Goal: Information Seeking & Learning: Learn about a topic

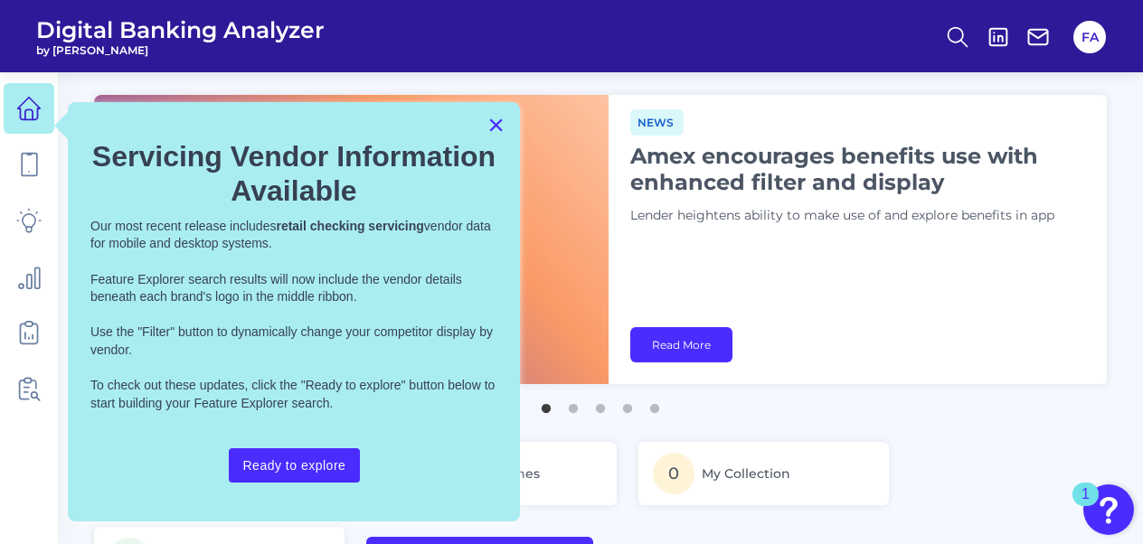
click at [499, 127] on button "×" at bounding box center [496, 124] width 17 height 29
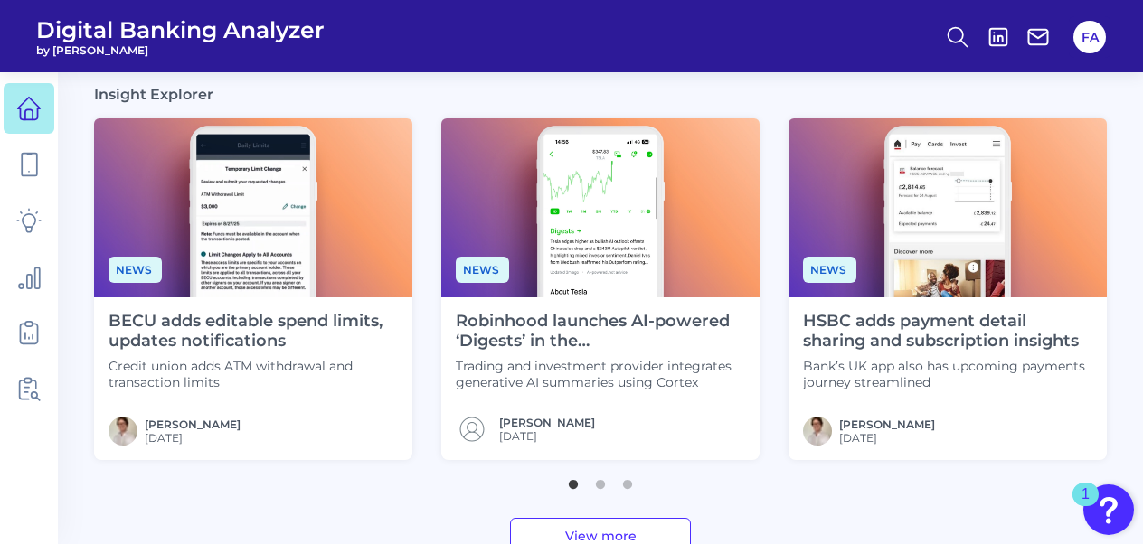
scroll to position [551, 0]
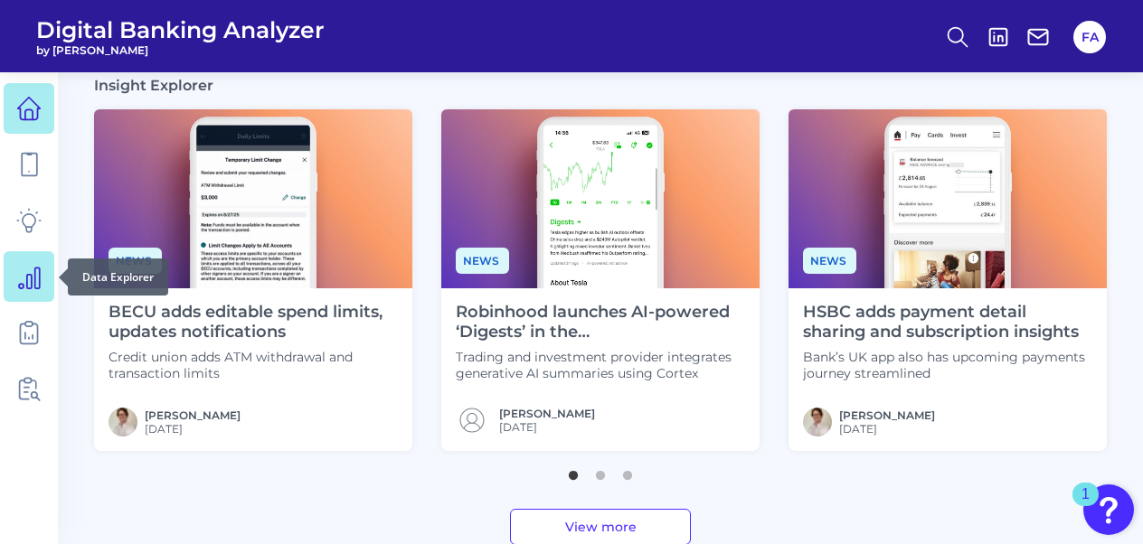
click at [33, 270] on icon at bounding box center [28, 276] width 25 height 25
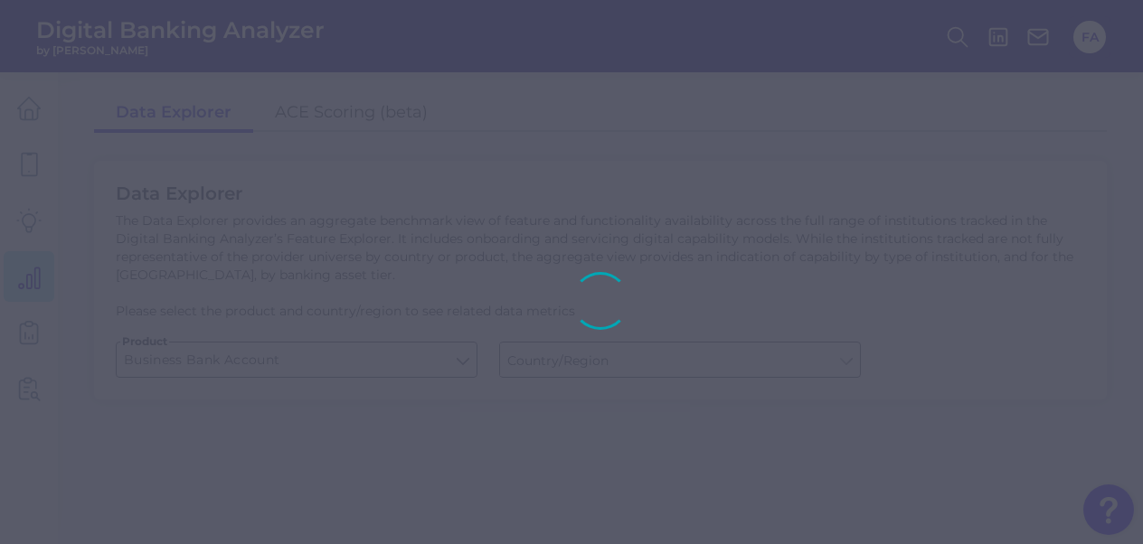
type input "Global (excl. US)"
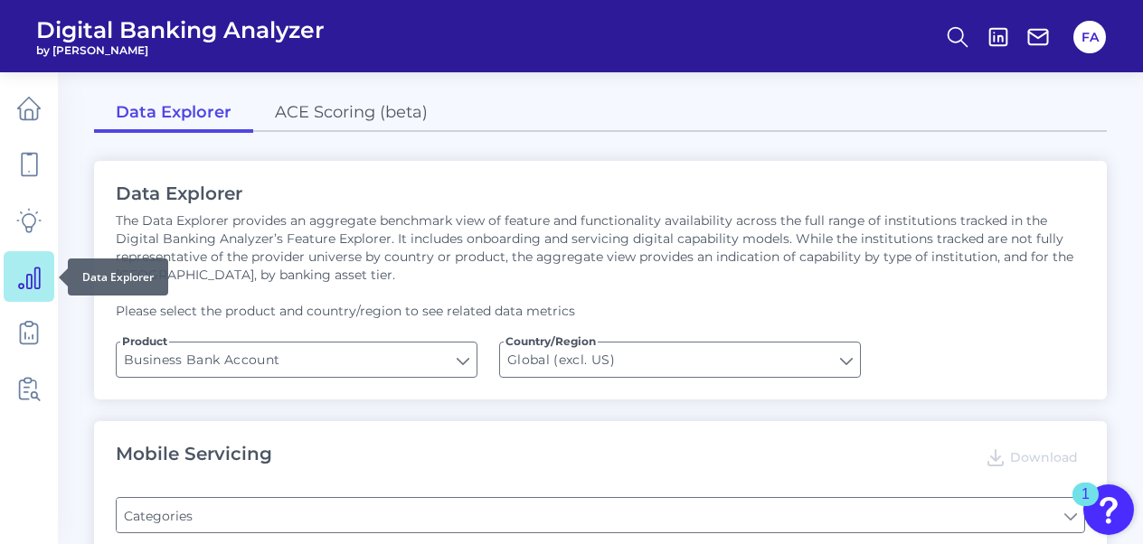
type input "Type of Institution"
type input "Pre-login Features"
type input "Login"
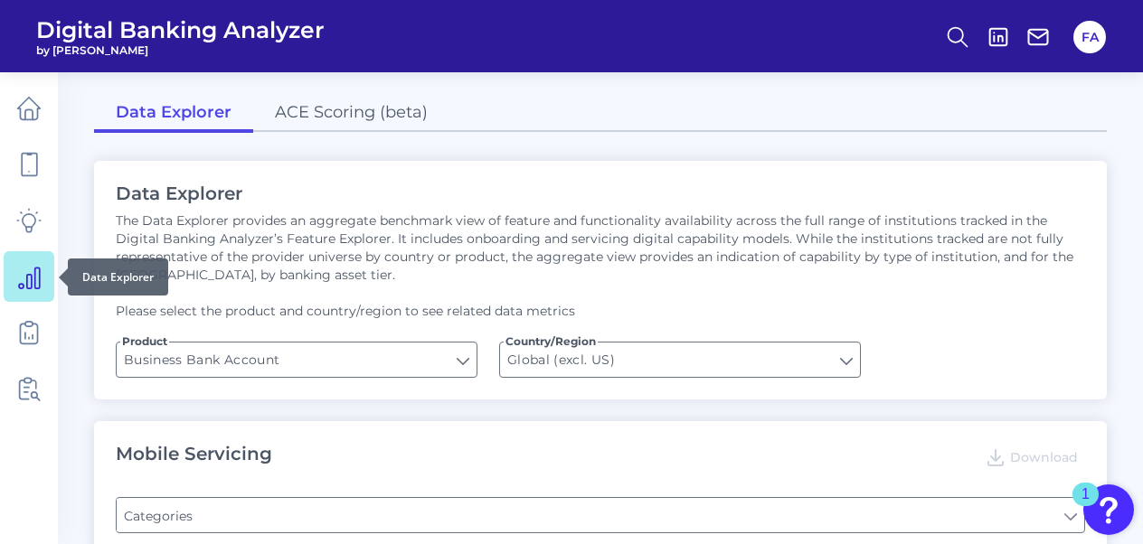
type input "Channel"
type input "Upon opening the app are users immediately prompted to use Touch/Face ID to log…"
type input "Does it offer third-party single sign on?"
type input "Can you apply for the PRODUCT as a new to brand customer on ANY digital channel?"
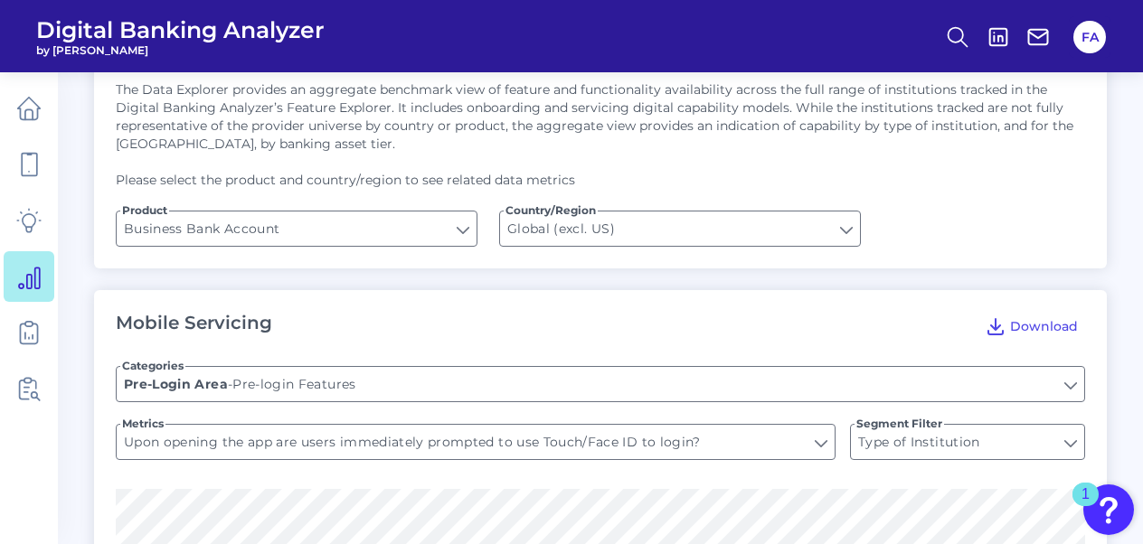
scroll to position [132, 0]
click at [458, 227] on input "Business Bank Account" at bounding box center [297, 228] width 360 height 34
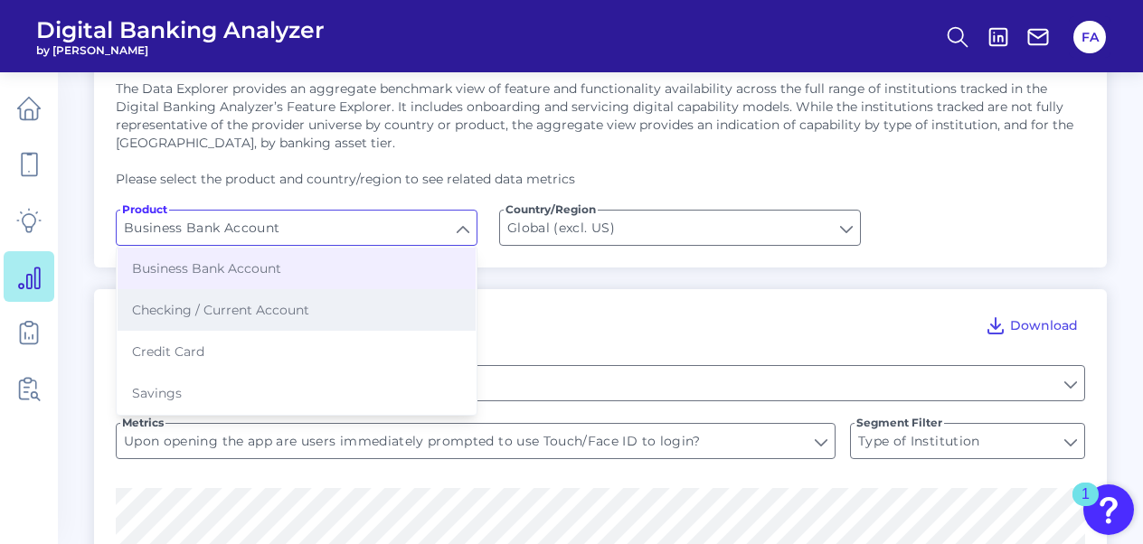
click at [364, 315] on button "Checking / Current Account" at bounding box center [297, 310] width 358 height 42
type input "Checking / Current Account"
type input "[GEOGRAPHIC_DATA]"
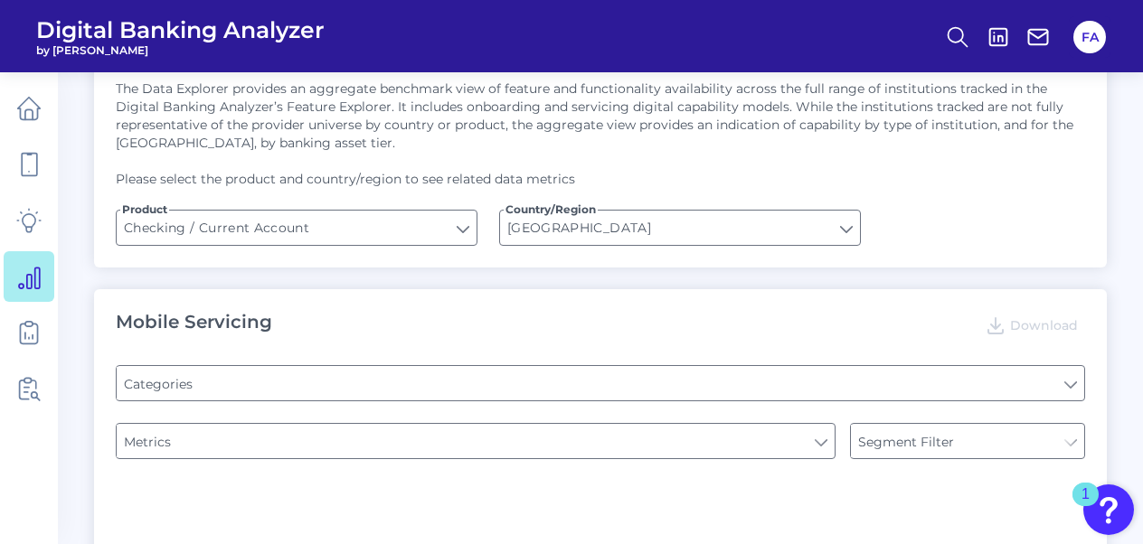
type input "Pre-login Features"
type input "Online Banking Registration"
type input "Channel"
type input "Upon opening the app are users immediately prompted to use Touch/Face ID to log…"
type input "Can you register for online banking?"
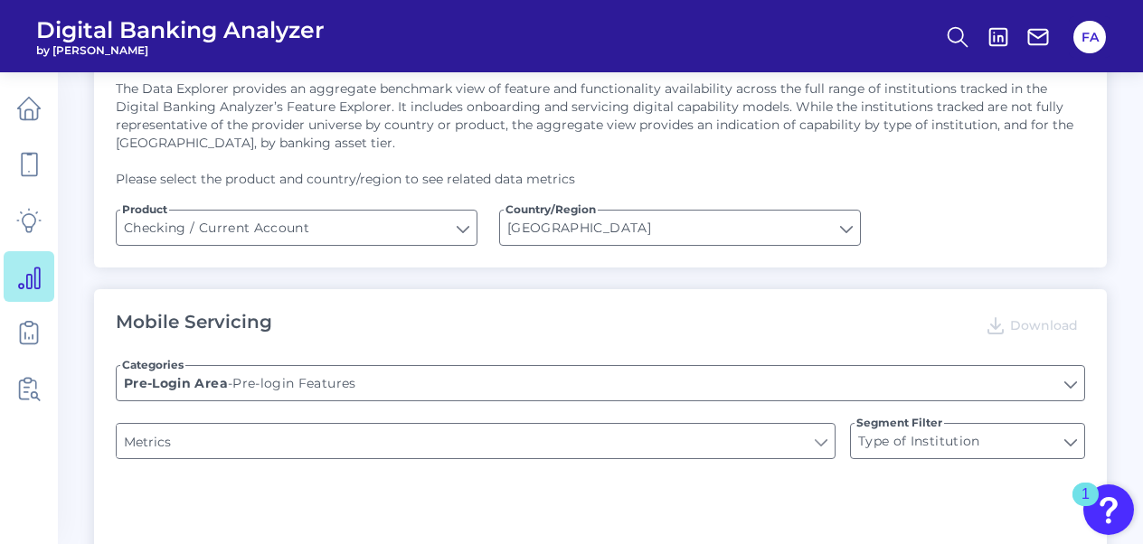
type input "END-TO-END JOURNEY: Can you apply for the PRODUCT as a new to brand customer on…"
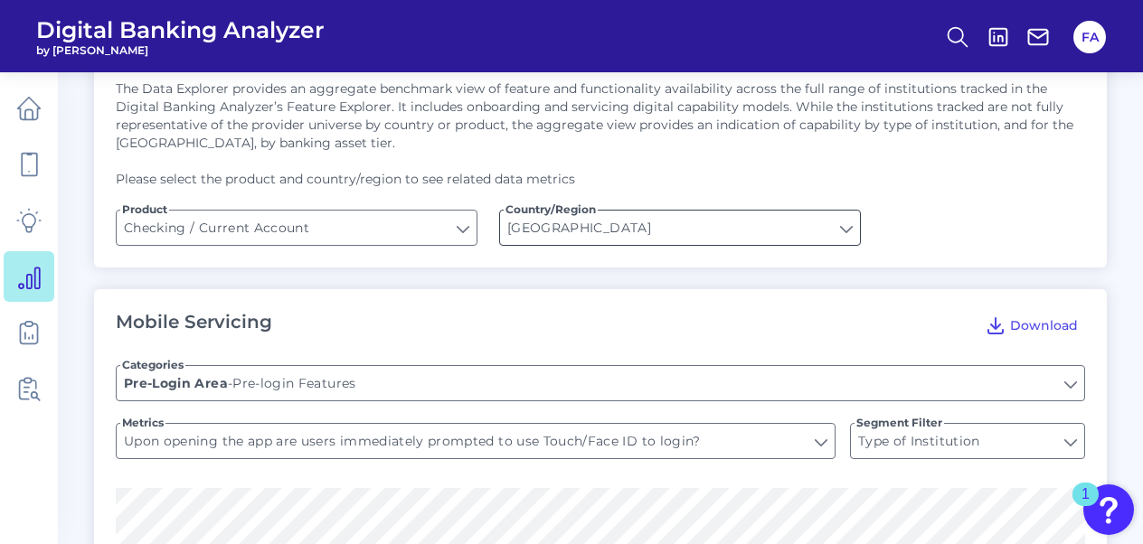
click at [590, 230] on input "[GEOGRAPHIC_DATA]" at bounding box center [680, 228] width 360 height 34
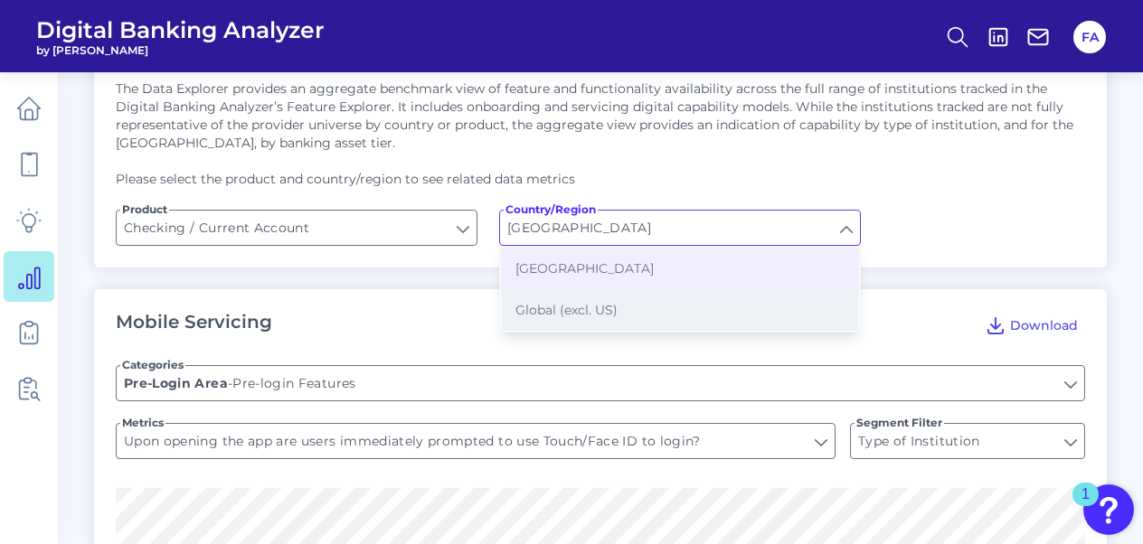
click at [590, 315] on span "Global (excl. US)" at bounding box center [567, 310] width 102 height 16
type input "Global (excl. US)"
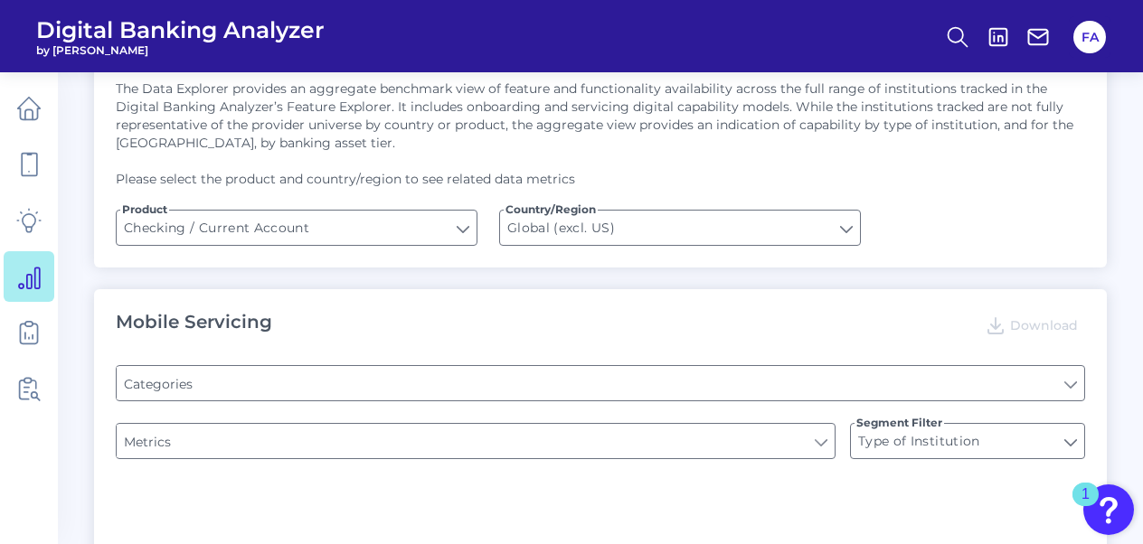
type input "Online Banking Registration"
type input "Channel"
type input "Pre-login Features"
type input "END-TO-END JOURNEY: Can you apply for the PRODUCT as a new to brand customer on…"
type input "Upon opening the app are users immediately prompted to use Touch/Face ID to log…"
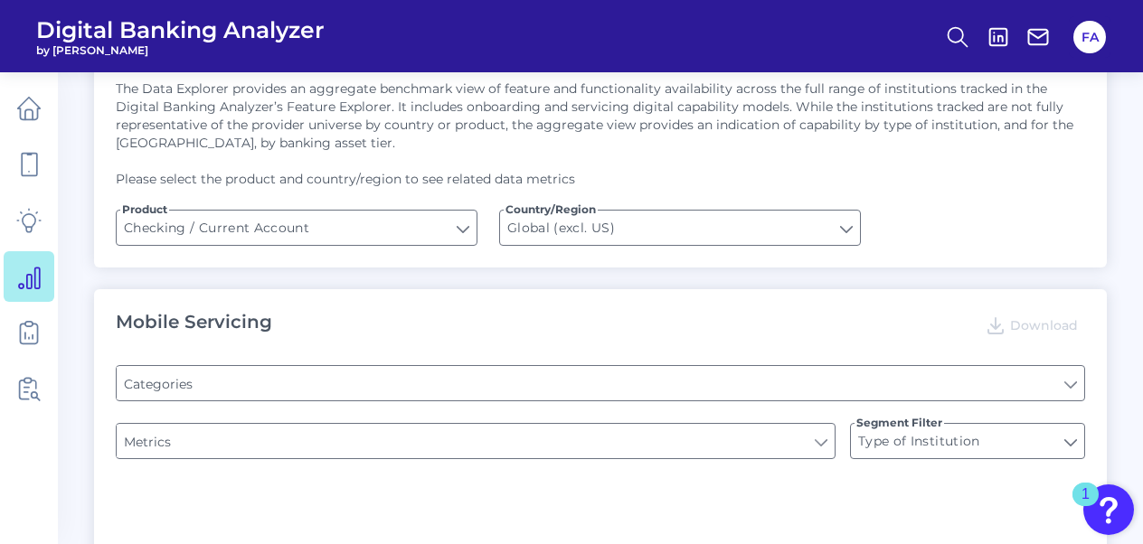
type input "Can you register for online banking?"
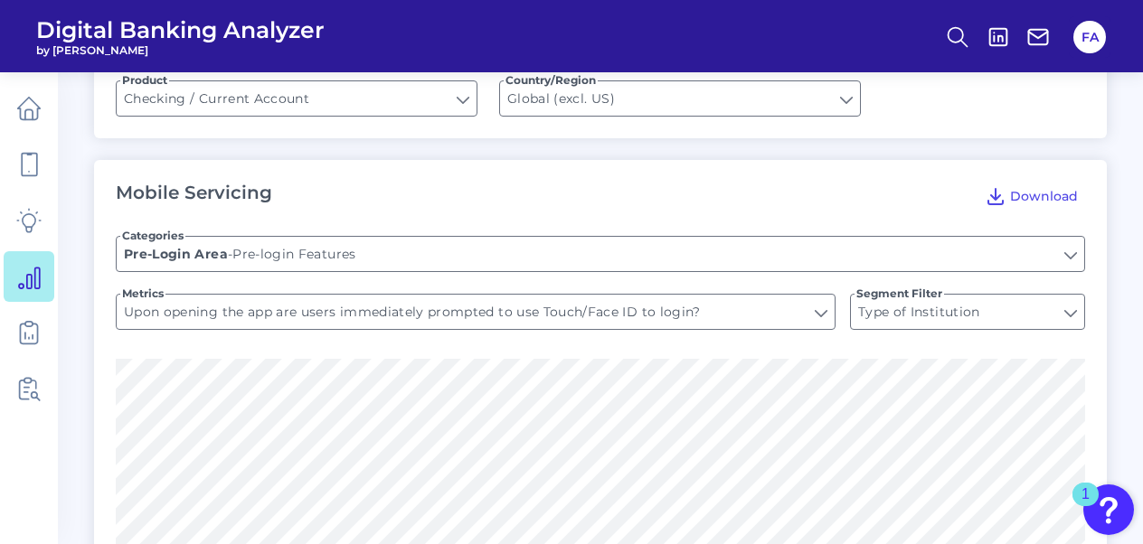
scroll to position [262, 0]
click at [571, 255] on input "Pre-login Features" at bounding box center [601, 253] width 968 height 34
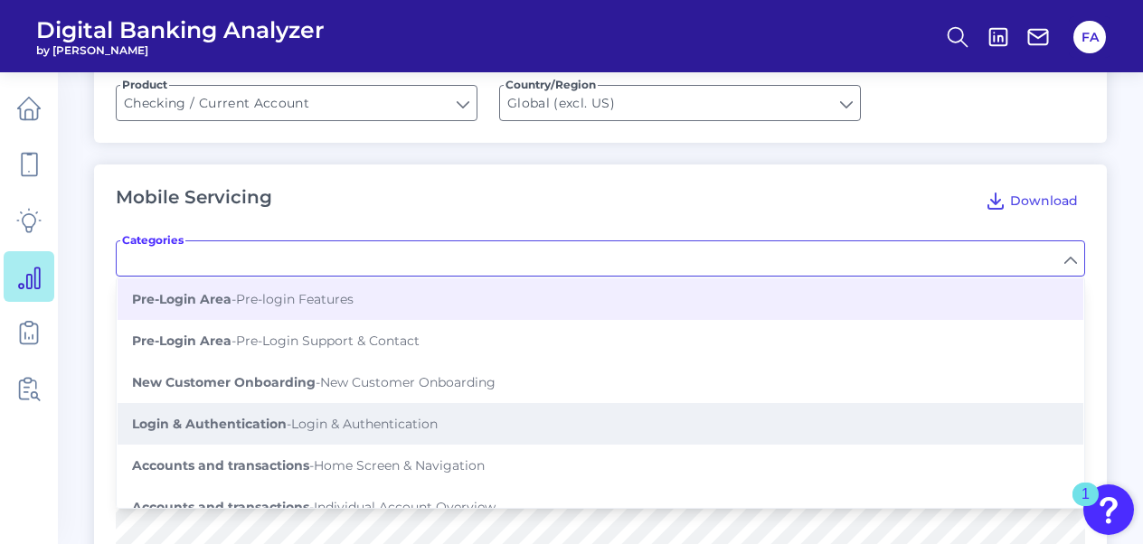
scroll to position [256, 0]
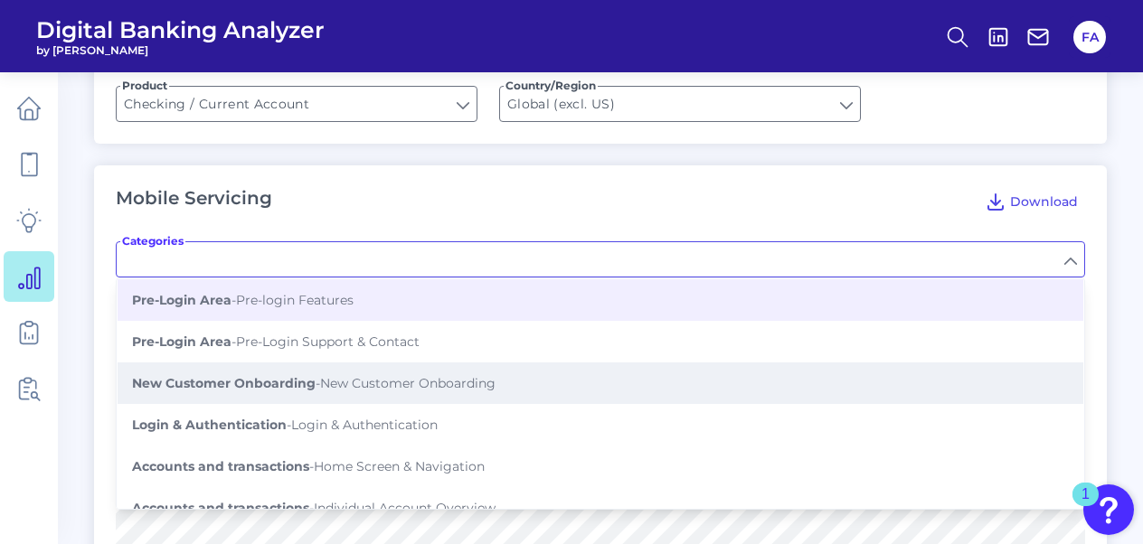
click at [496, 386] on span "New Customer Onboarding - New Customer Onboarding" at bounding box center [314, 383] width 364 height 16
type input "New Customer Onboarding"
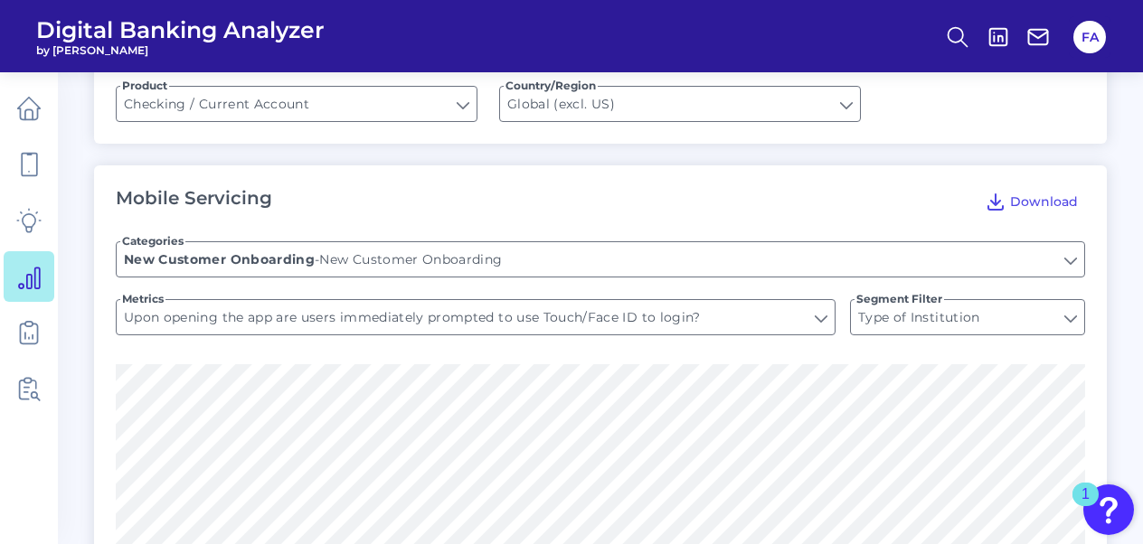
type input "As a brand new customer, can you apply for a current account through the app?"
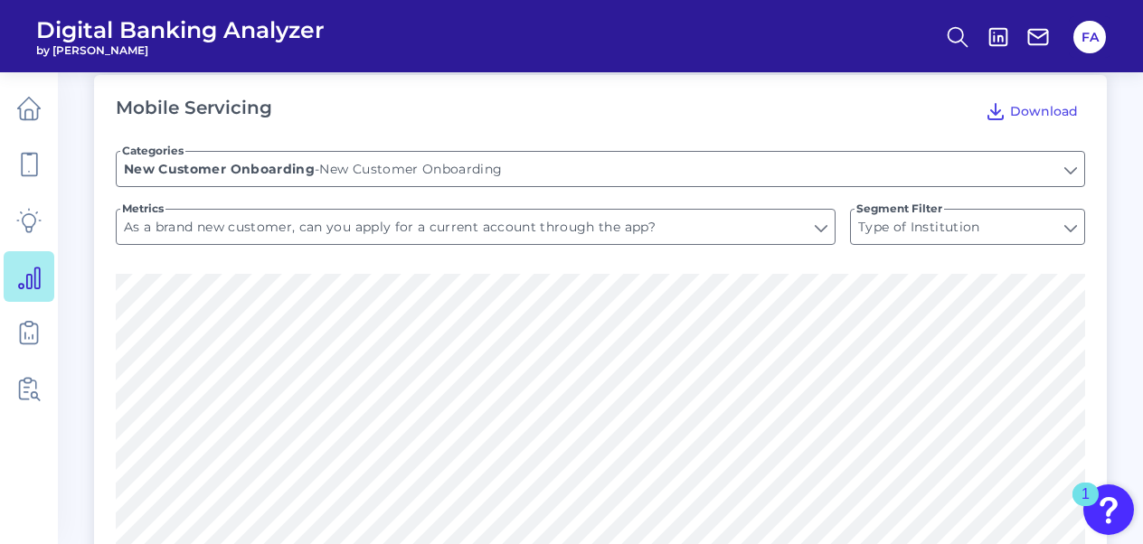
scroll to position [354, 0]
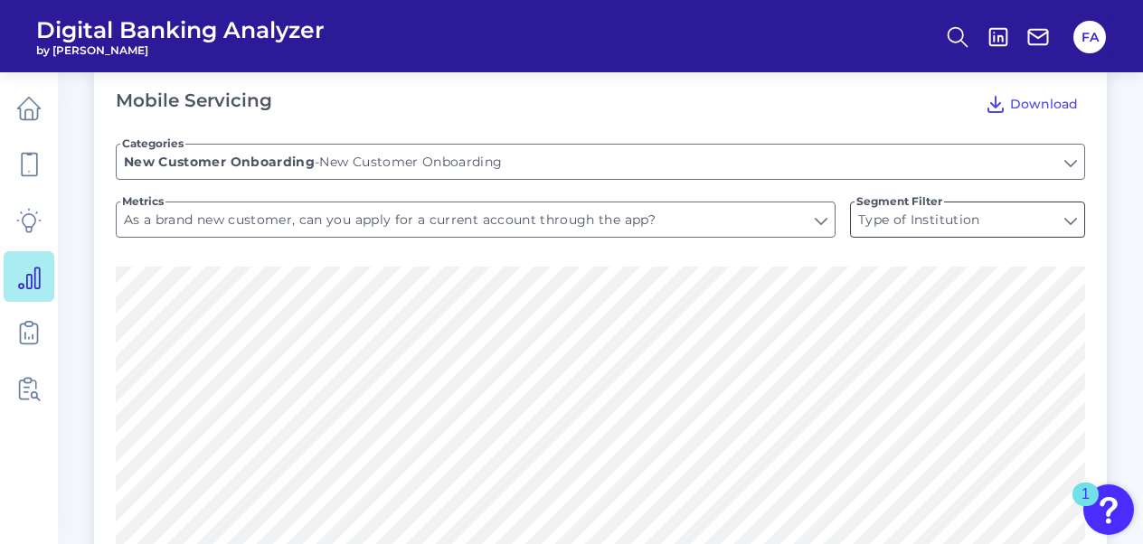
click at [890, 223] on input "Type of Institution" at bounding box center [967, 220] width 233 height 34
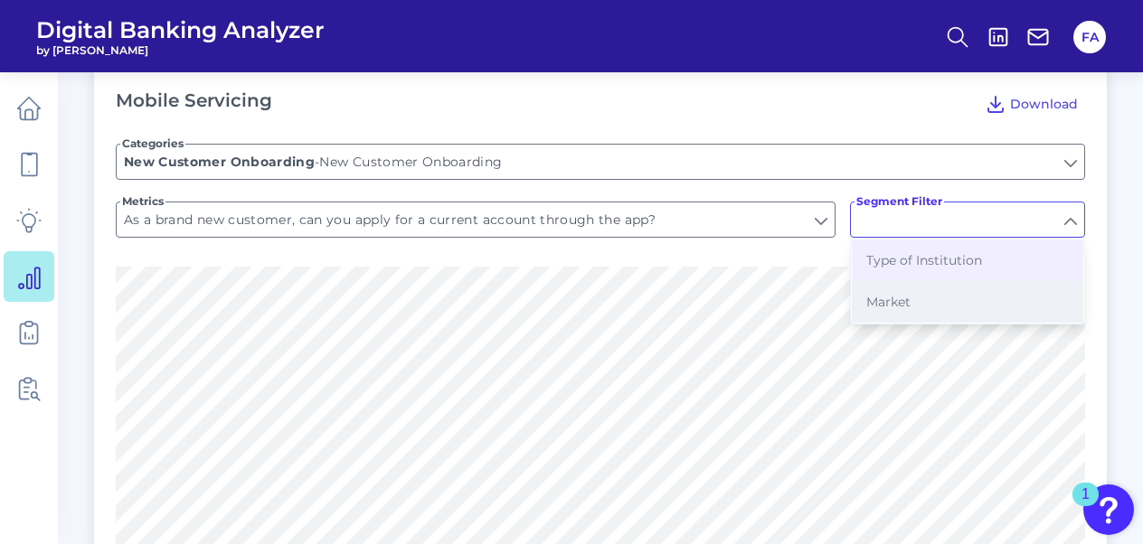
click at [892, 296] on span "Market" at bounding box center [888, 302] width 44 height 16
type input "Market"
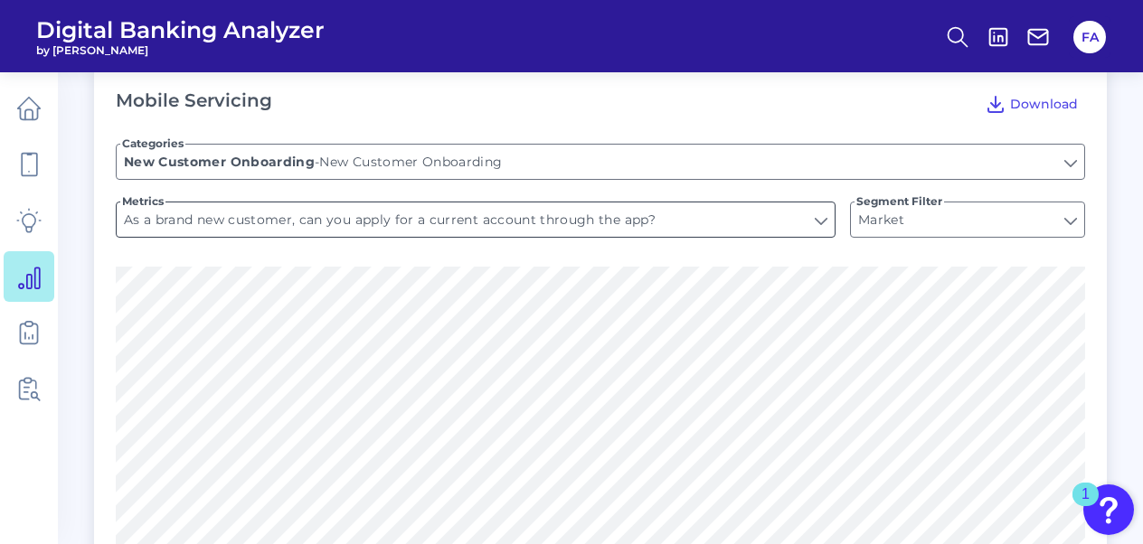
click at [818, 228] on input "As a brand new customer, can you apply for a current account through the app?" at bounding box center [476, 220] width 718 height 34
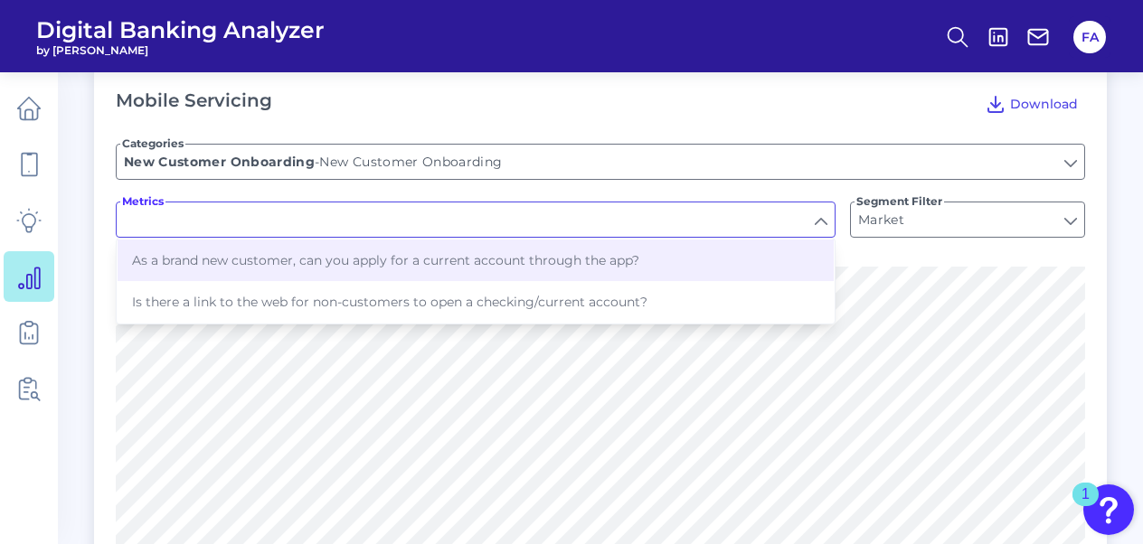
type input "As a brand new customer, can you apply for a current account through the app?"
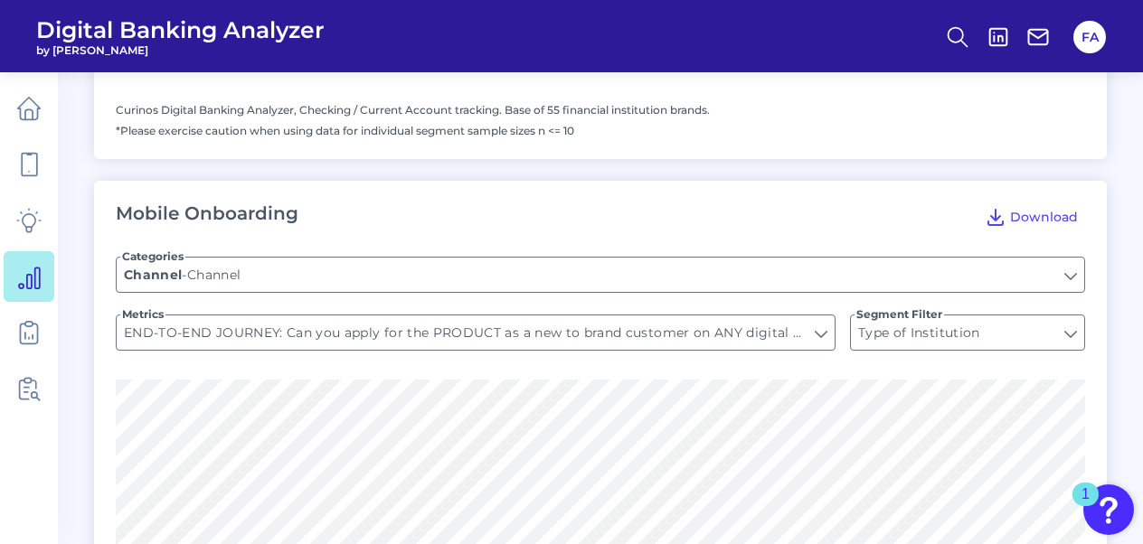
scroll to position [1922, 0]
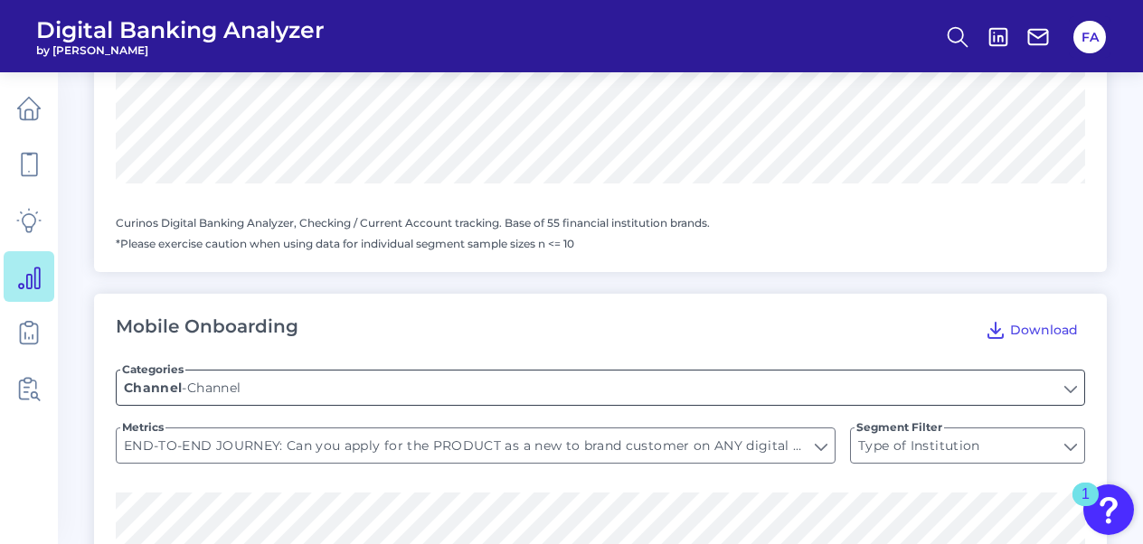
click at [819, 398] on input "Channel" at bounding box center [601, 388] width 968 height 34
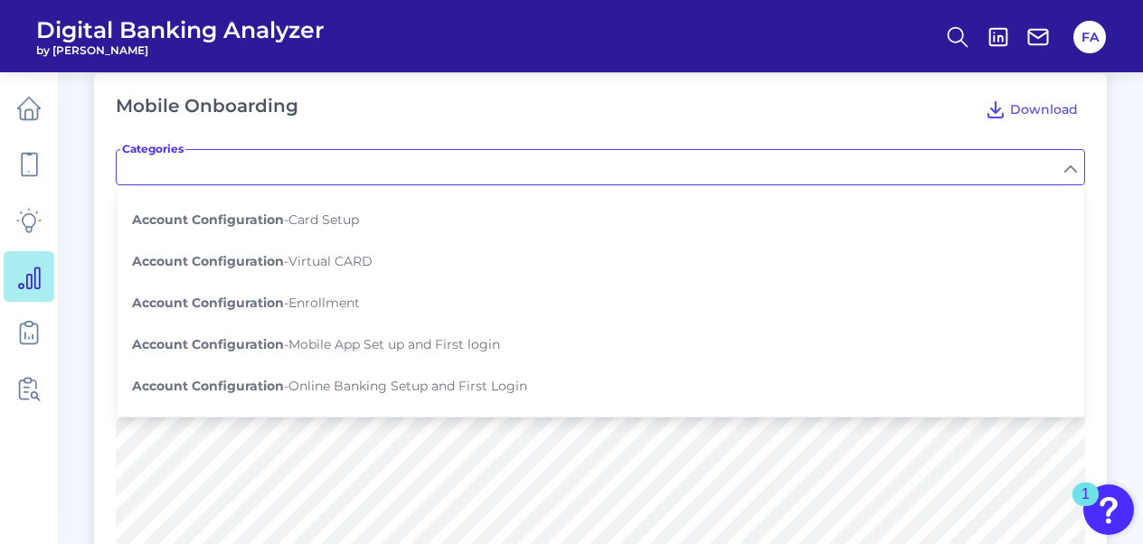
scroll to position [619, 0]
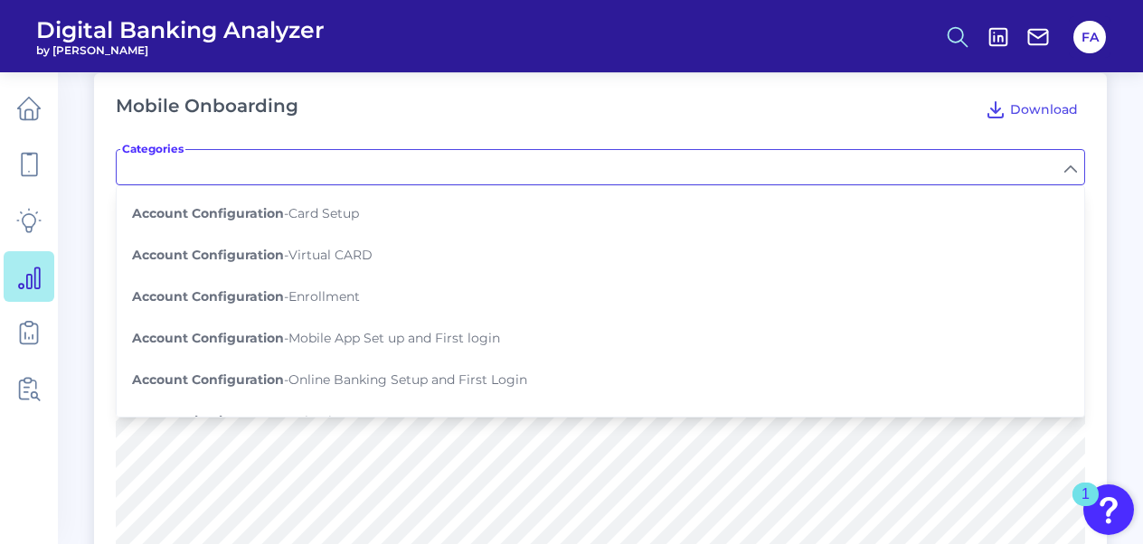
click at [965, 27] on icon at bounding box center [957, 36] width 25 height 25
type input "Channel"
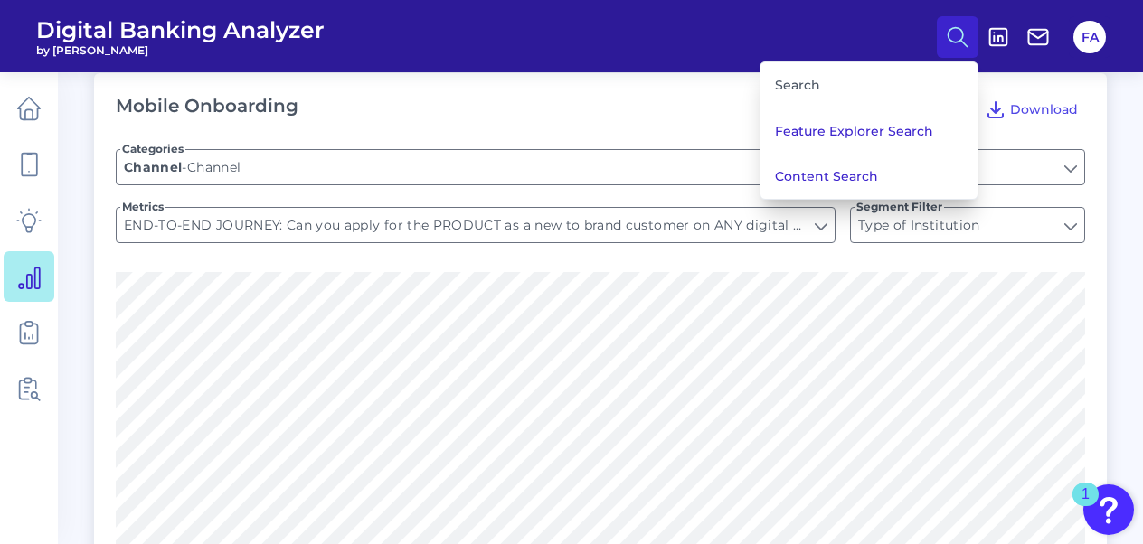
click at [965, 27] on icon at bounding box center [957, 36] width 25 height 25
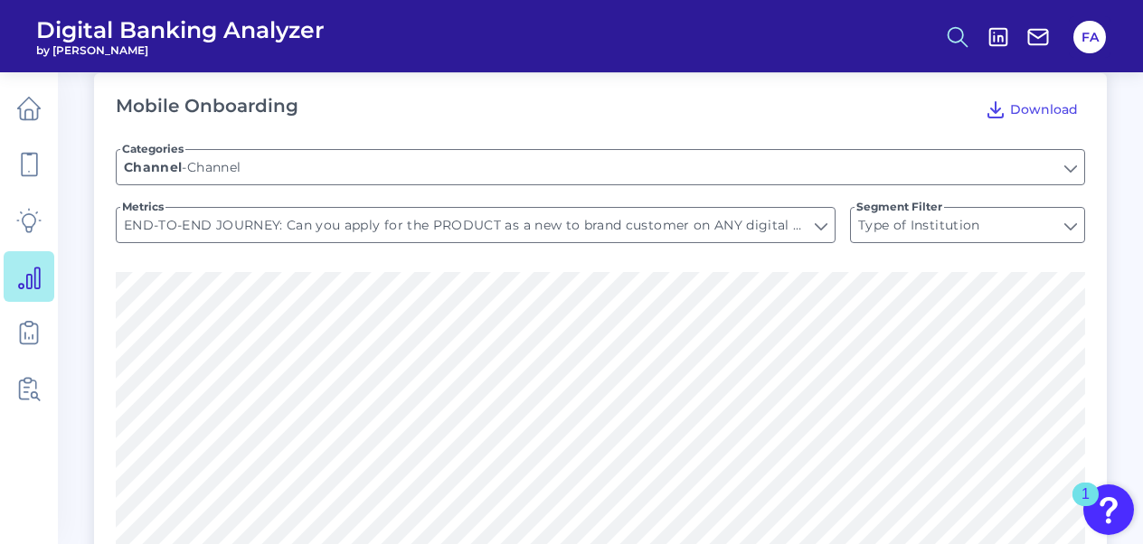
click at [956, 27] on circle at bounding box center [956, 34] width 14 height 14
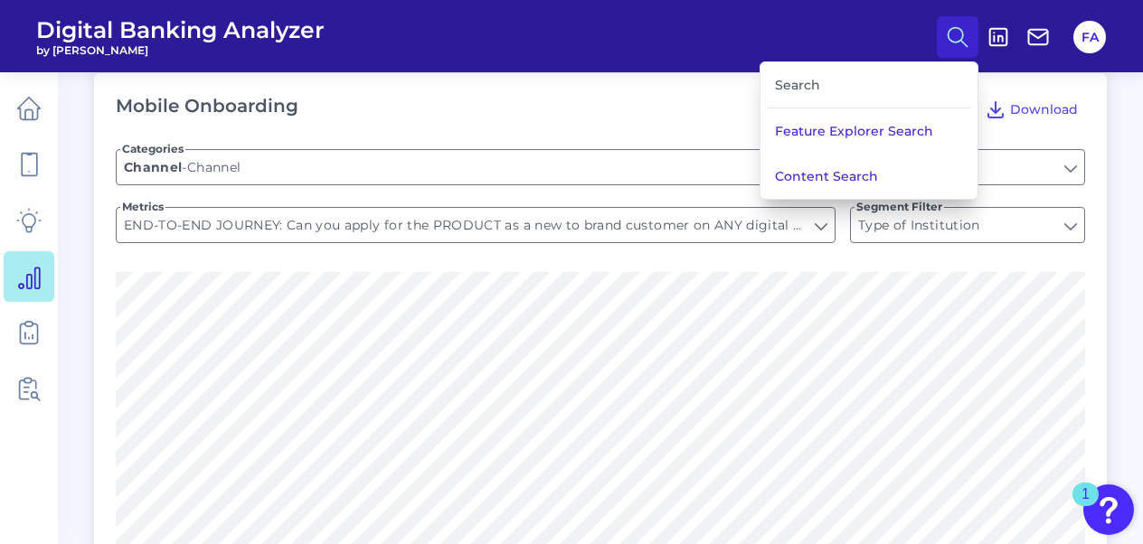
click at [866, 65] on div "Search" at bounding box center [869, 85] width 203 height 46
click at [827, 83] on div "Search" at bounding box center [869, 85] width 203 height 46
click at [780, 85] on div "Search" at bounding box center [869, 85] width 203 height 46
click at [802, 168] on button "Content Search" at bounding box center [869, 176] width 217 height 45
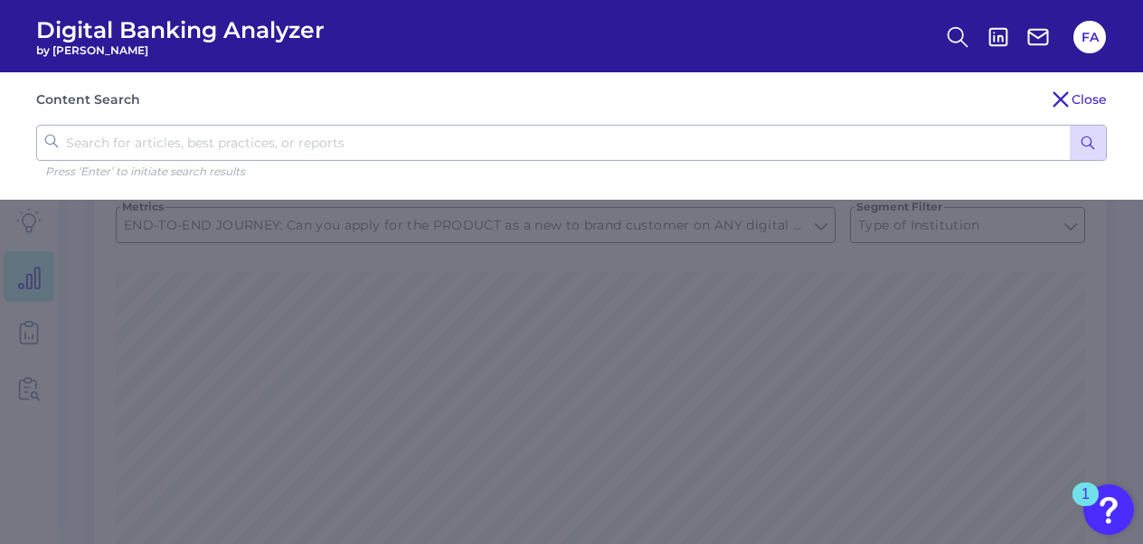
click at [749, 143] on input "text" at bounding box center [571, 143] width 1071 height 36
type input "branch account opening"
click button "submit" at bounding box center [1088, 143] width 36 height 34
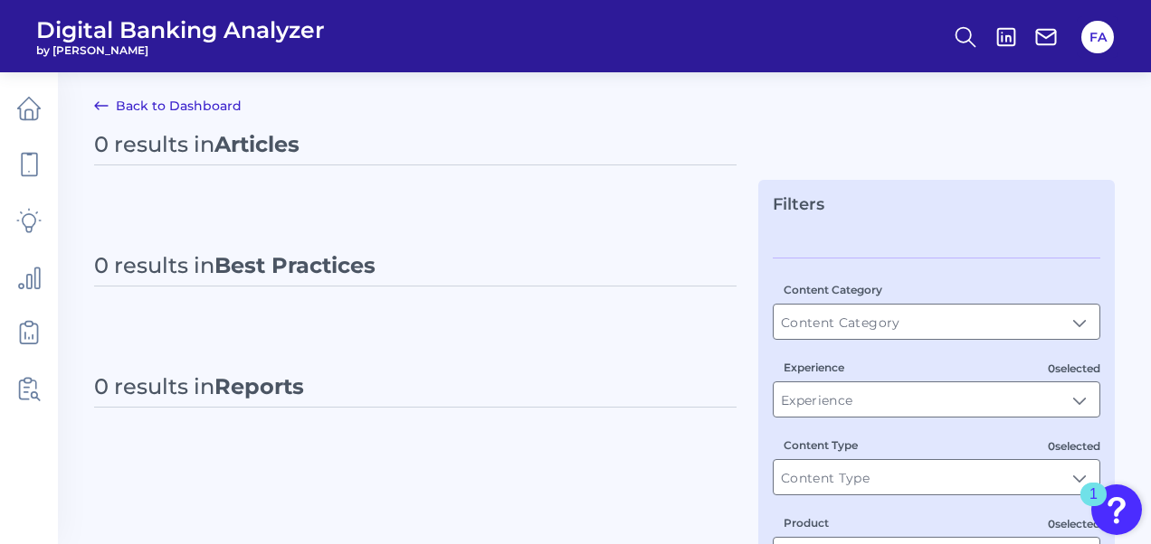
type input "All Content Types"
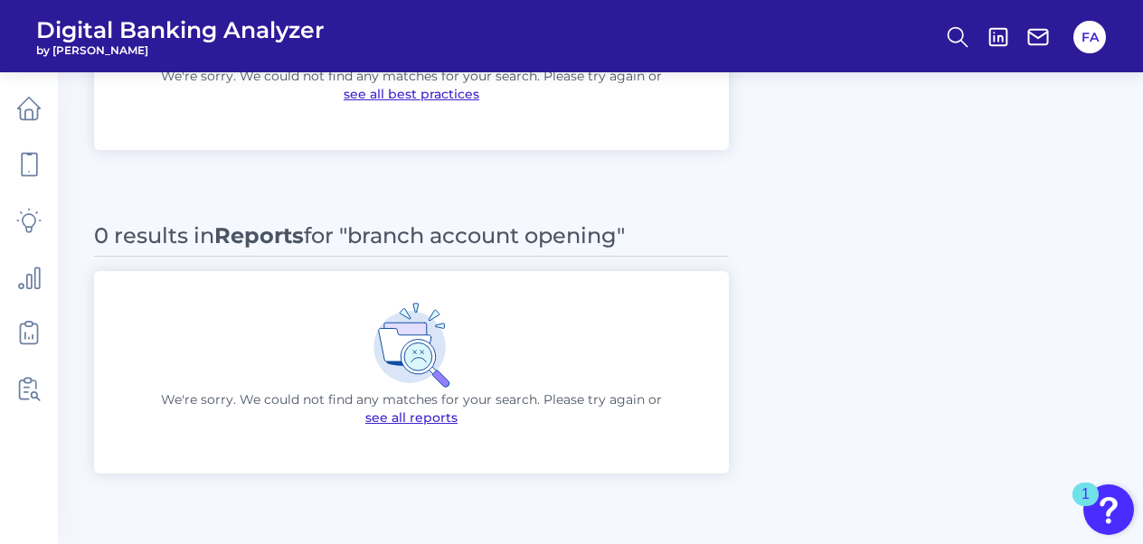
scroll to position [2549, 0]
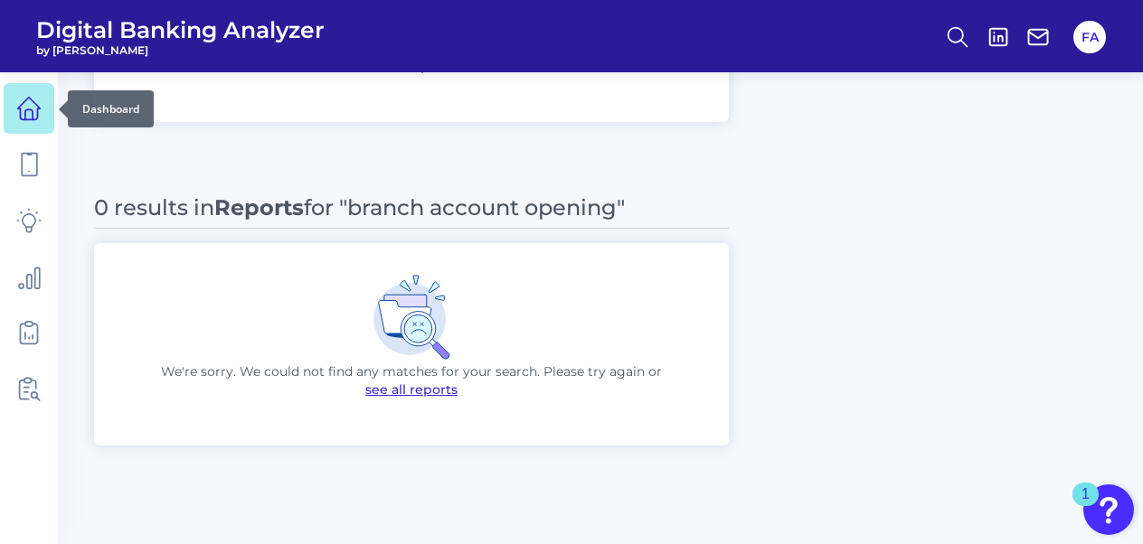
click at [27, 112] on icon at bounding box center [28, 108] width 25 height 25
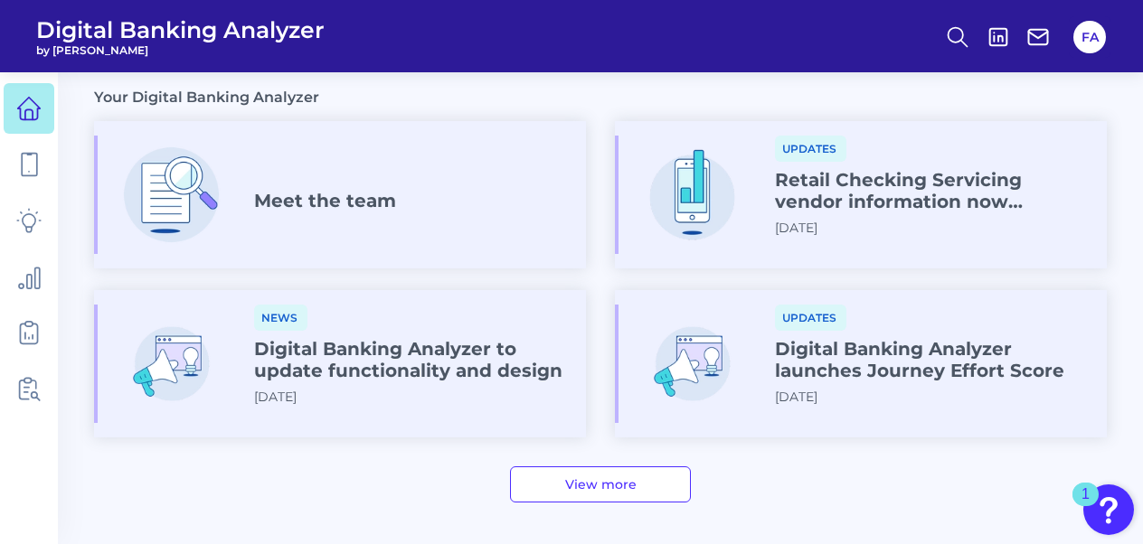
scroll to position [1149, 0]
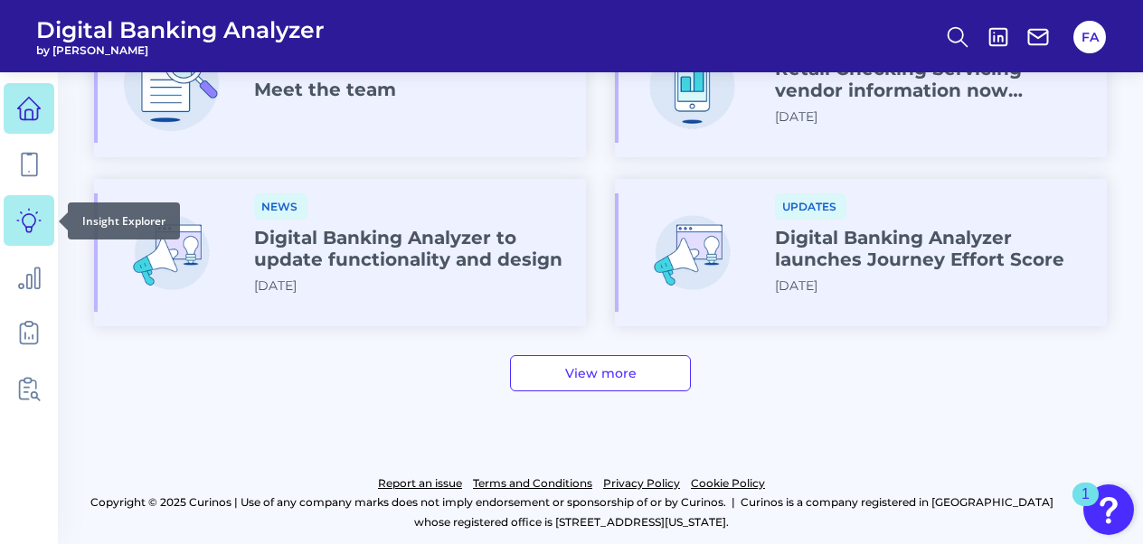
click at [20, 225] on icon at bounding box center [28, 220] width 25 height 25
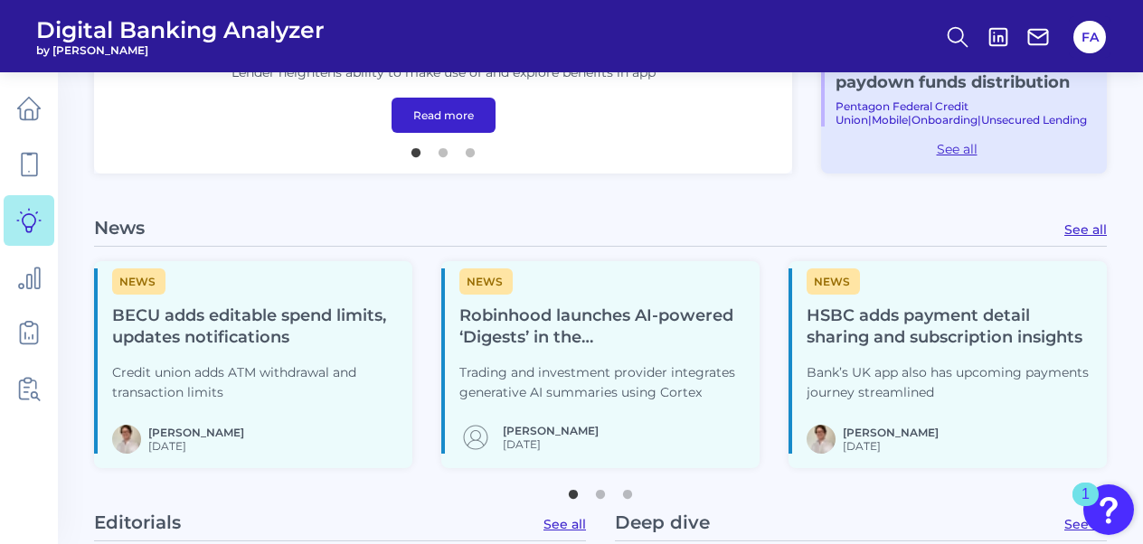
scroll to position [582, 0]
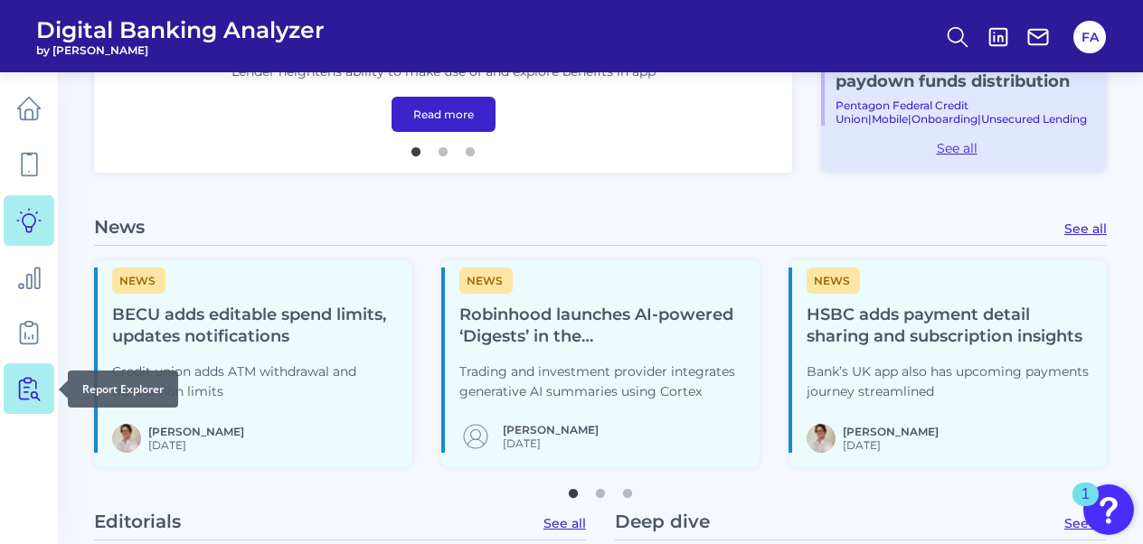
click at [26, 400] on icon at bounding box center [28, 388] width 25 height 25
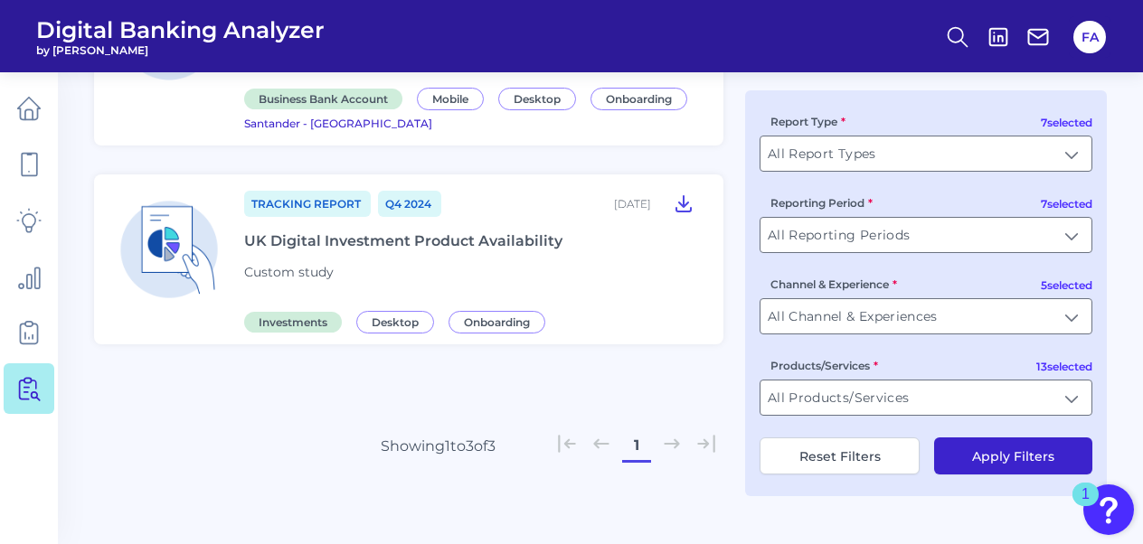
scroll to position [454, 0]
click at [944, 331] on input "All Channel & Experiences" at bounding box center [926, 316] width 331 height 34
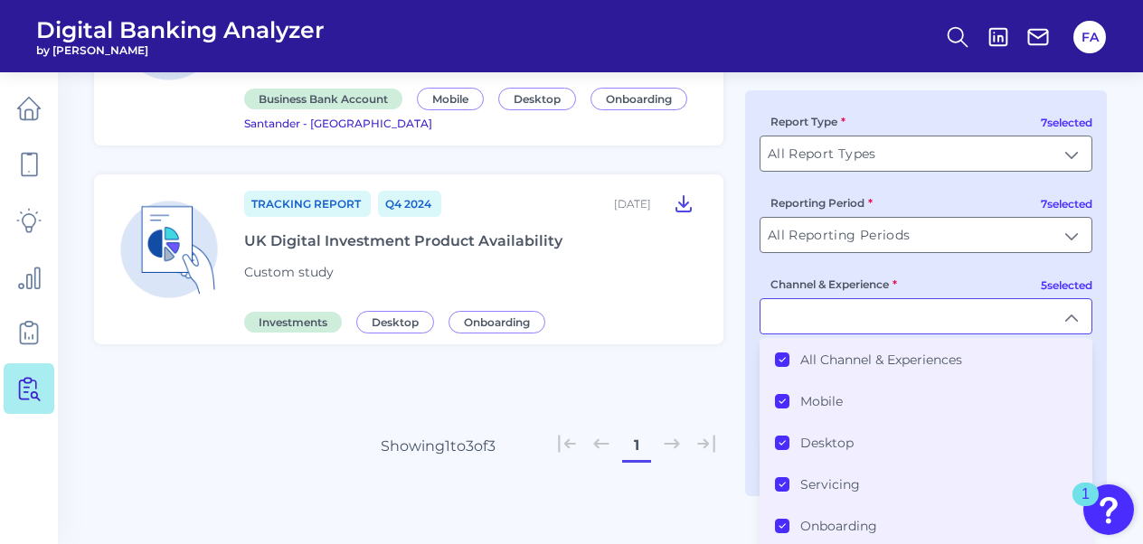
scroll to position [4, 0]
click at [781, 358] on icon at bounding box center [782, 357] width 5 height 4
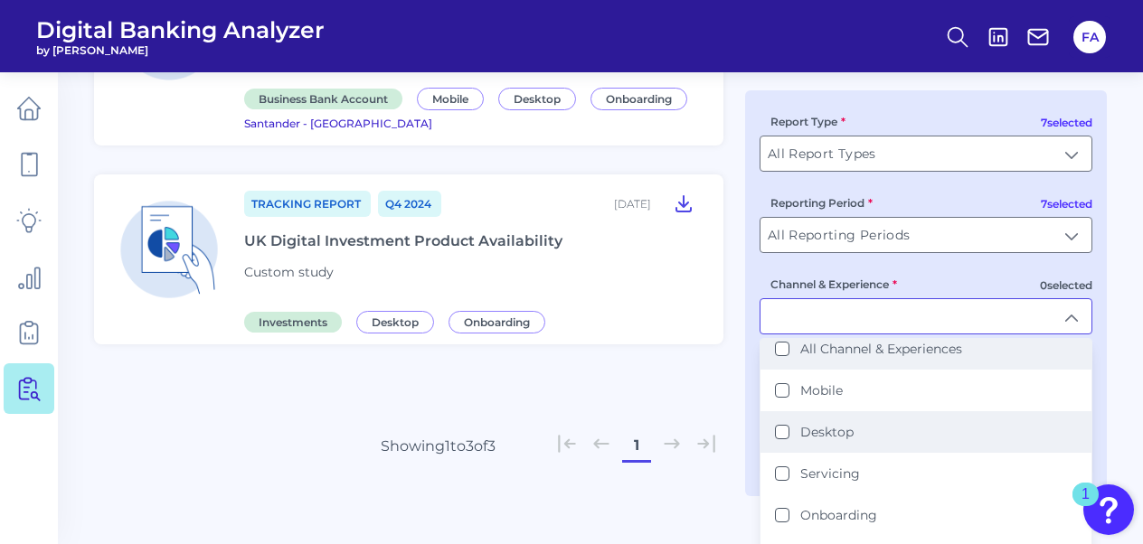
scroll to position [9, 0]
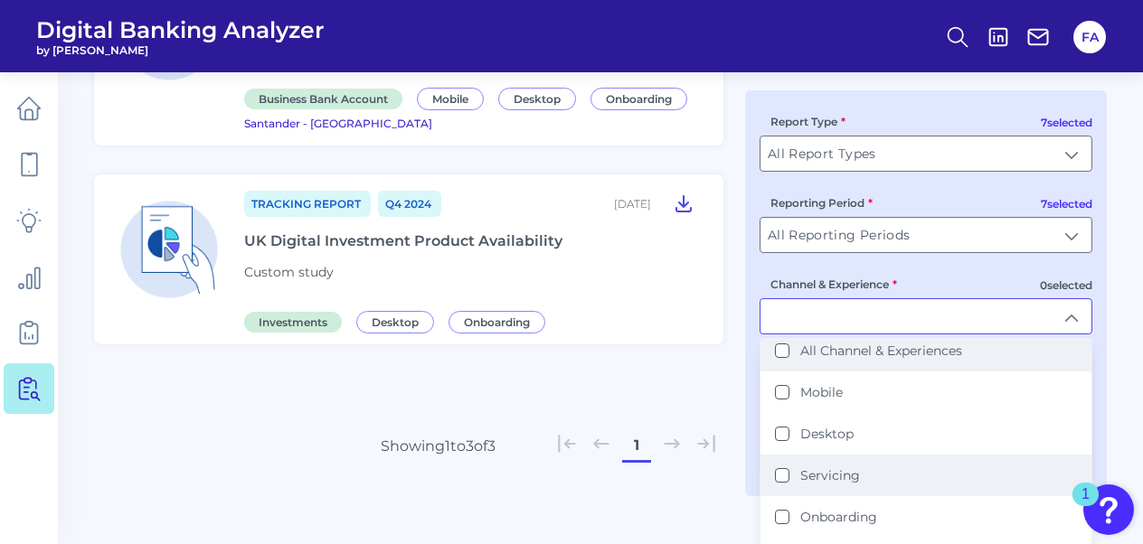
click at [846, 488] on li "Servicing" at bounding box center [926, 476] width 331 height 42
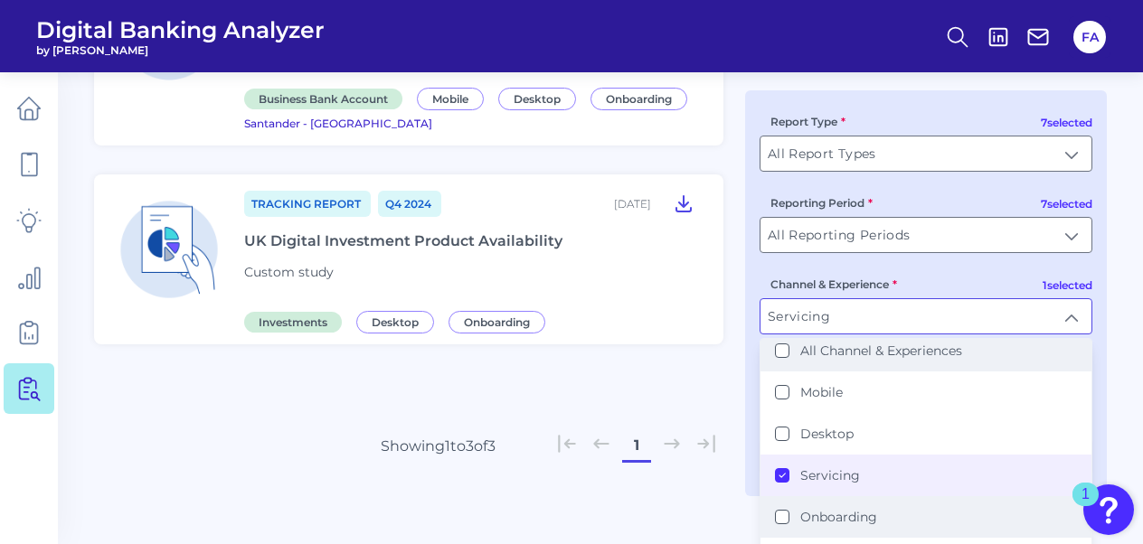
click at [807, 503] on li "Onboarding" at bounding box center [926, 518] width 331 height 42
type input "Servicing, Onboarding"
click at [1124, 269] on main "Back to Dashboard Report Explorer Custom Study Q3 [DATE], 2025 Chatbot function…" at bounding box center [571, 45] width 1143 height 999
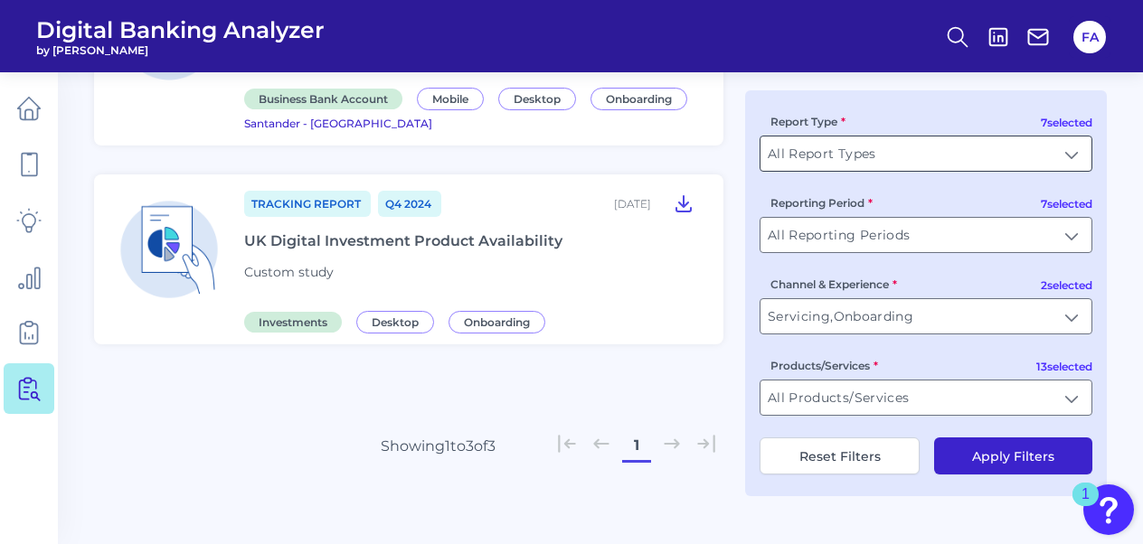
click at [1061, 163] on input "All Report Types" at bounding box center [926, 154] width 331 height 34
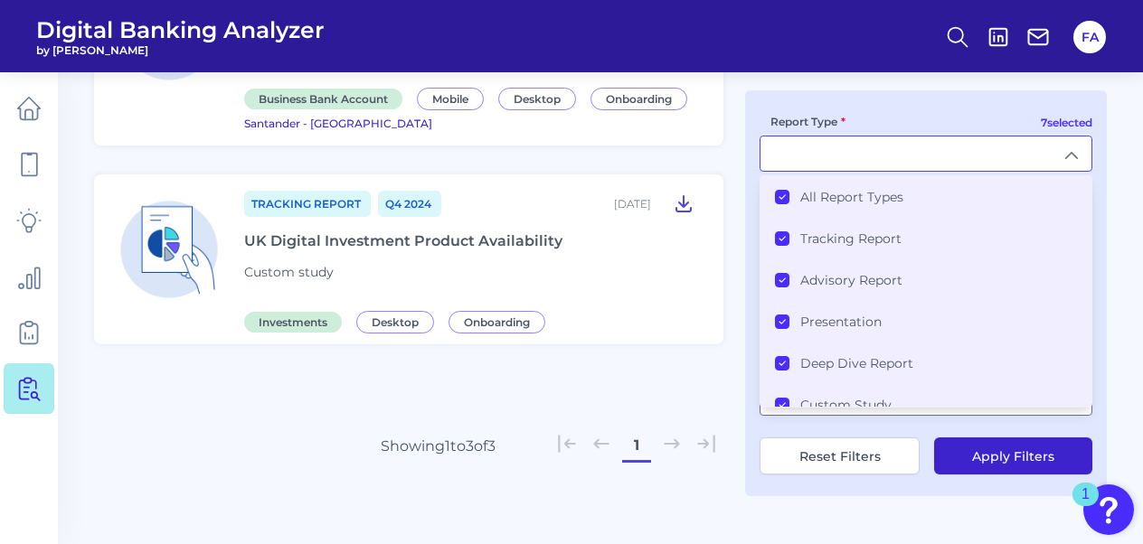
click at [1108, 150] on main "Back to Dashboard Report Explorer Custom Study Q3 [DATE], 2025 Chatbot function…" at bounding box center [571, 45] width 1143 height 999
type input "All Report Types"
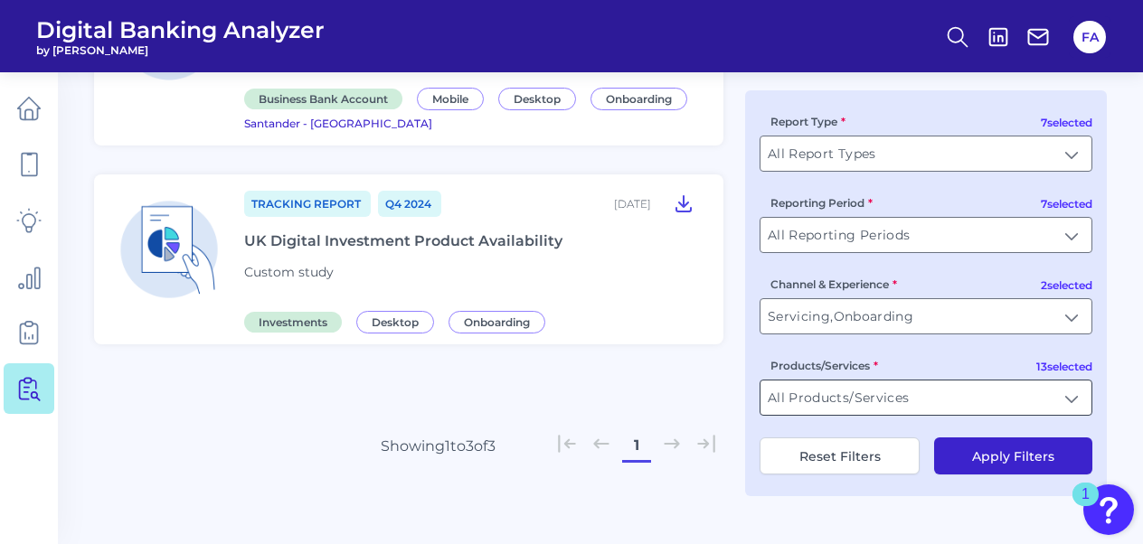
click at [978, 396] on input "All Products/Services" at bounding box center [926, 398] width 331 height 34
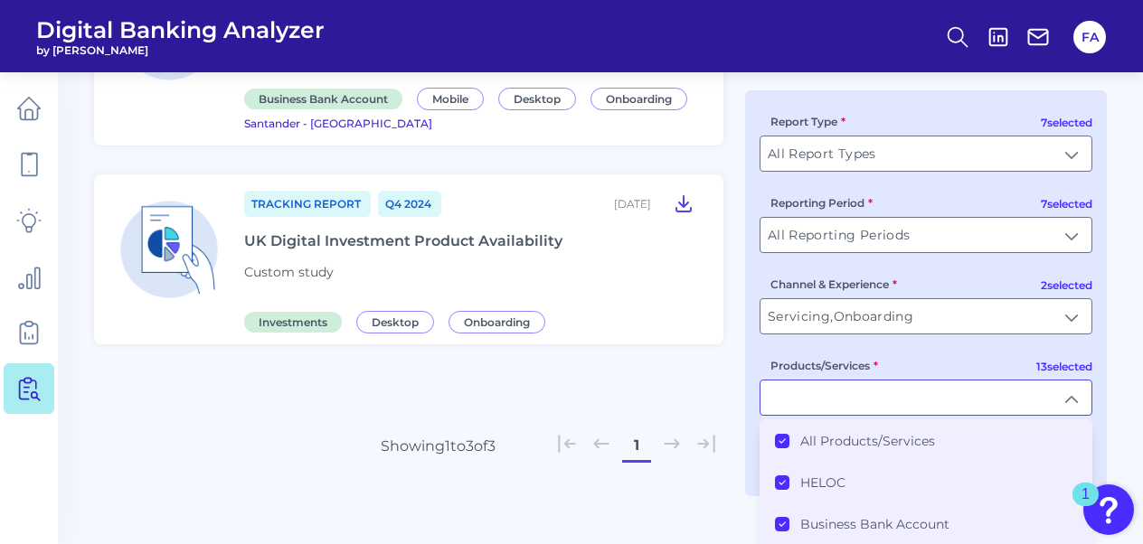
click at [797, 444] on div "All Products/Services" at bounding box center [855, 441] width 160 height 16
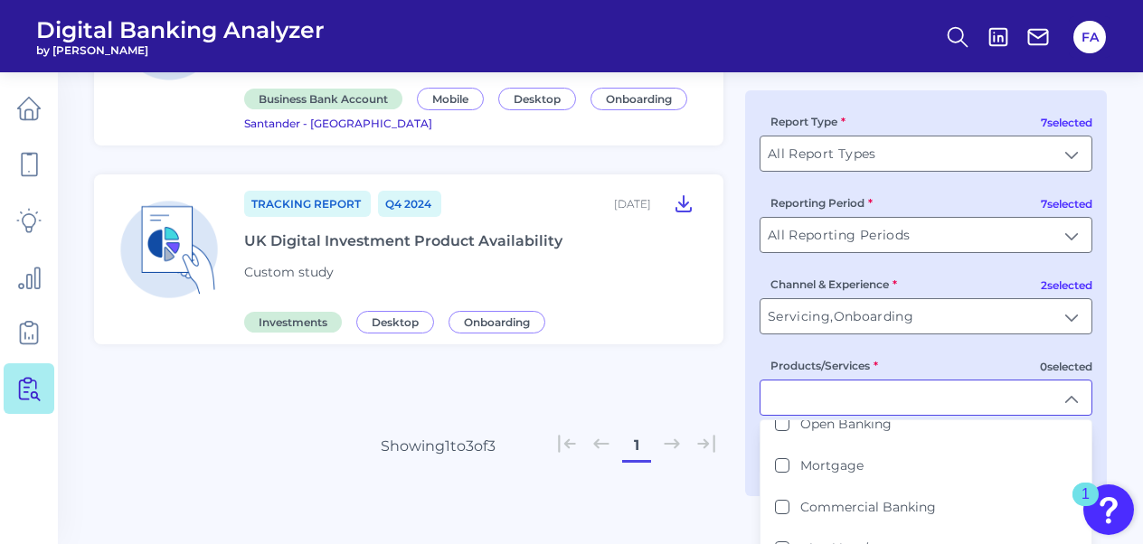
scroll to position [334, 0]
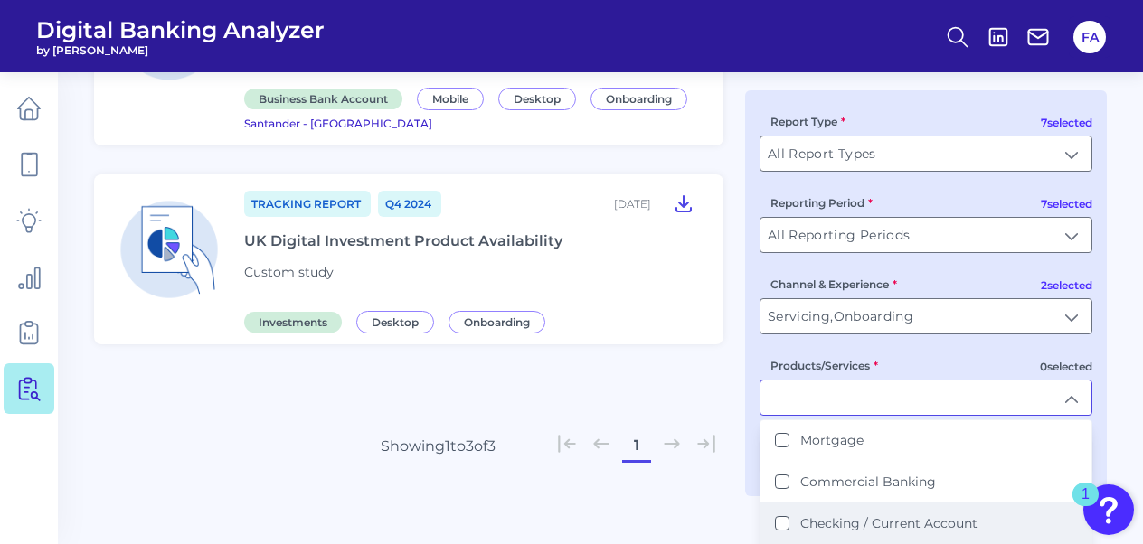
click at [903, 503] on li "Checking / Current Account" at bounding box center [926, 524] width 331 height 42
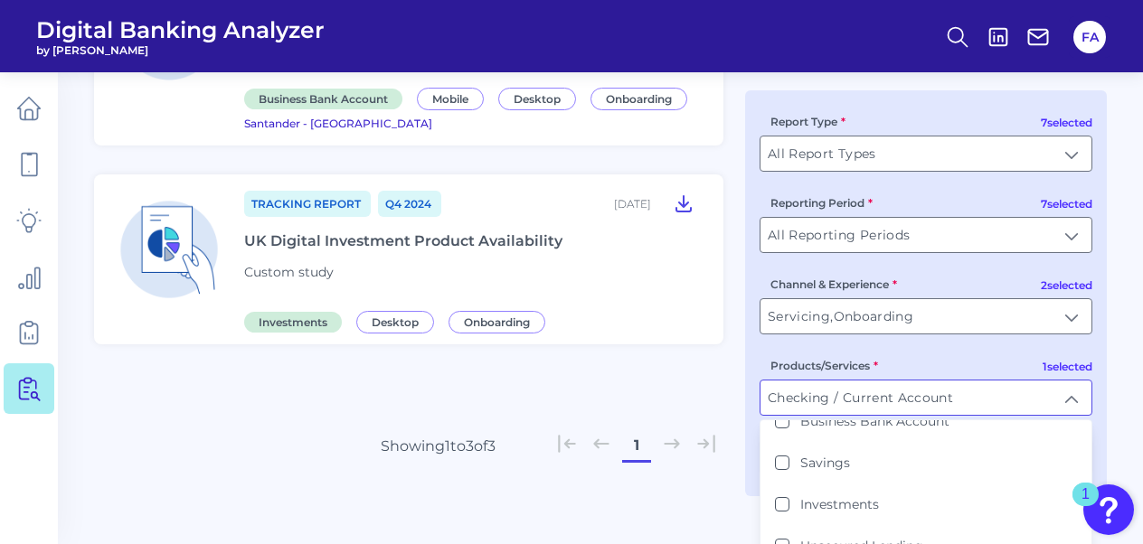
scroll to position [99, 0]
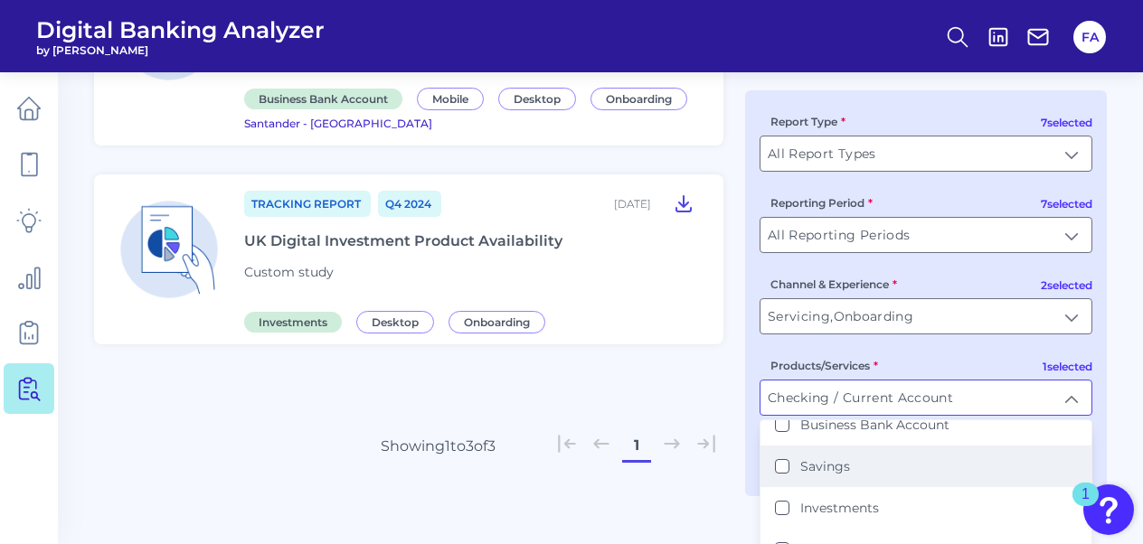
click at [843, 454] on li "Savings" at bounding box center [926, 467] width 331 height 42
type input "Savings, Checking / Current Account"
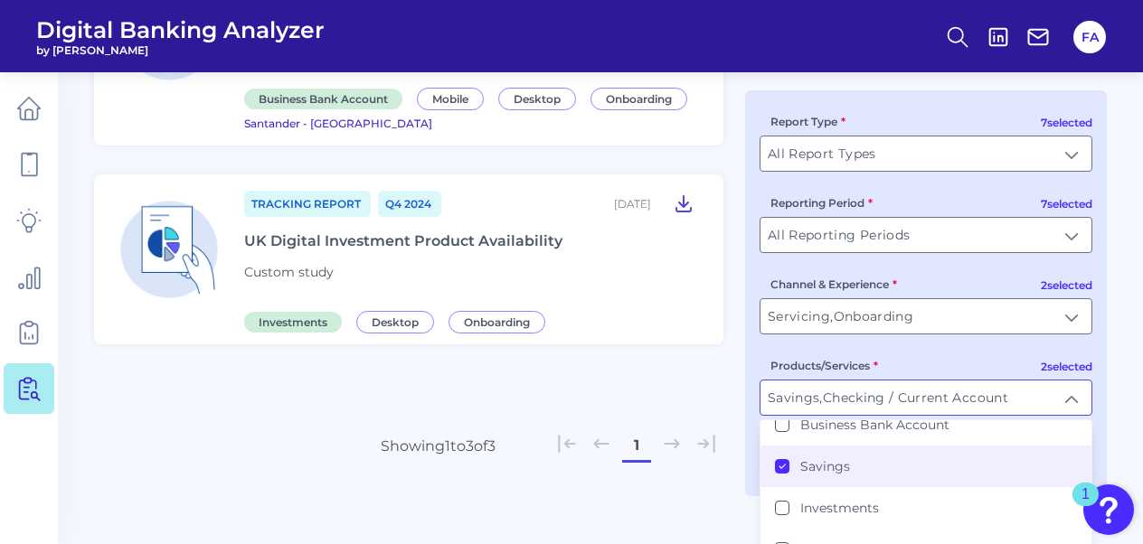
click at [1128, 303] on main "Back to Dashboard Report Explorer Custom Study Q3 [DATE], 2025 Chatbot function…" at bounding box center [571, 45] width 1143 height 999
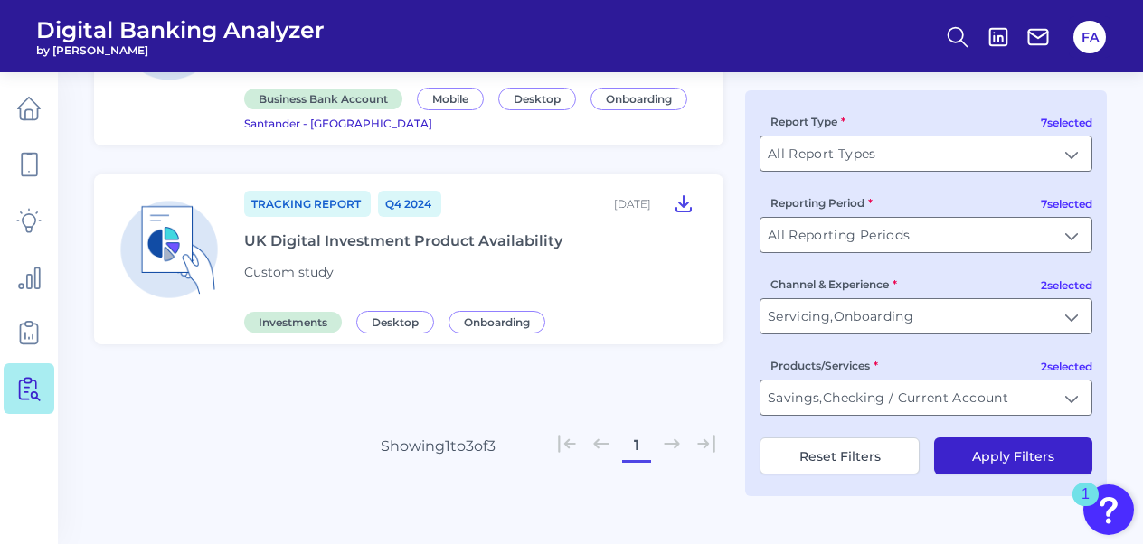
click at [1018, 464] on button "Apply Filters" at bounding box center [1013, 456] width 158 height 37
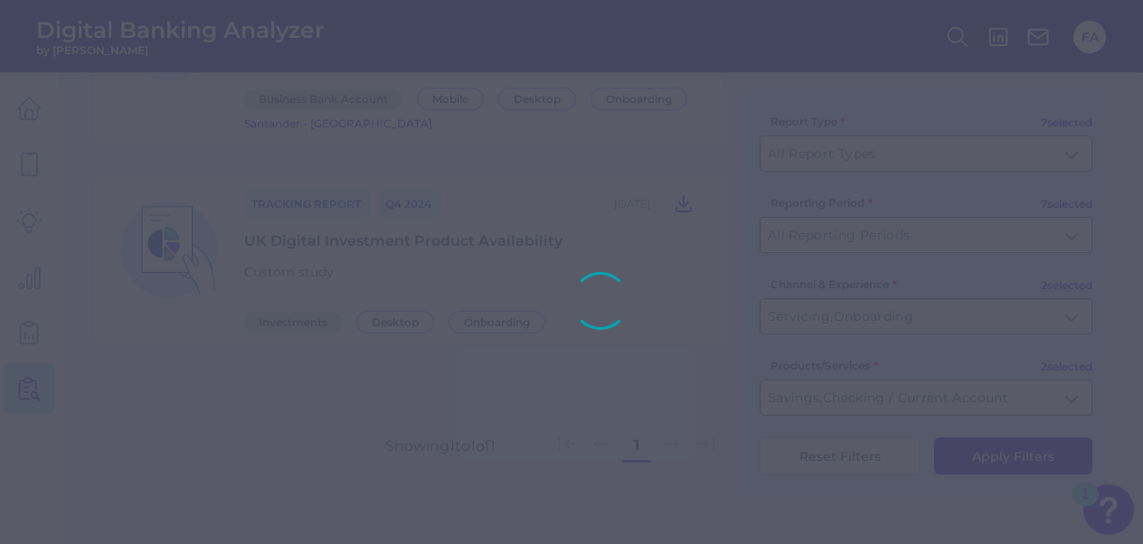
scroll to position [33, 0]
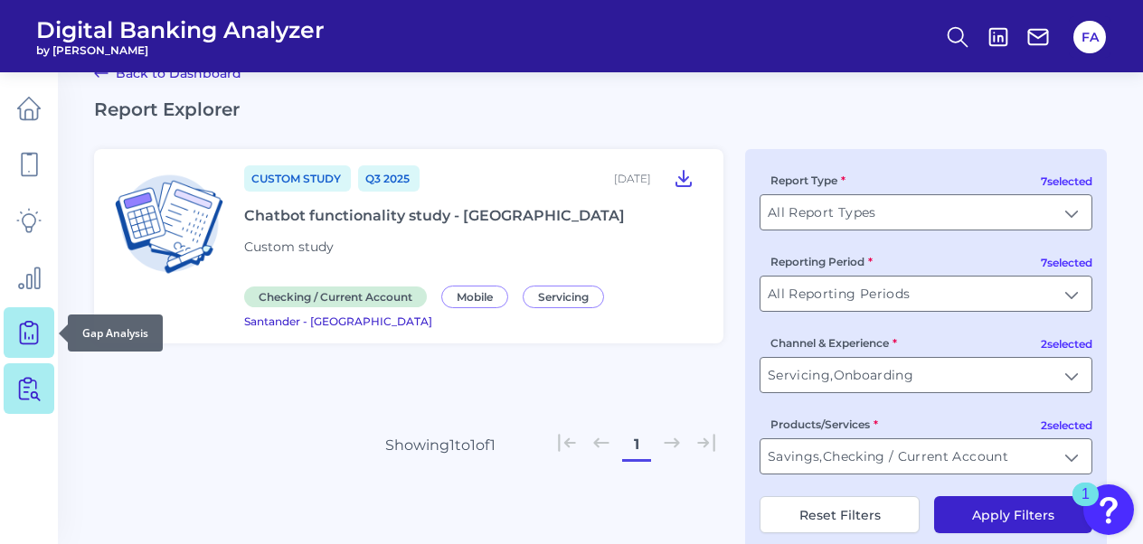
click at [38, 320] on icon at bounding box center [28, 332] width 25 height 25
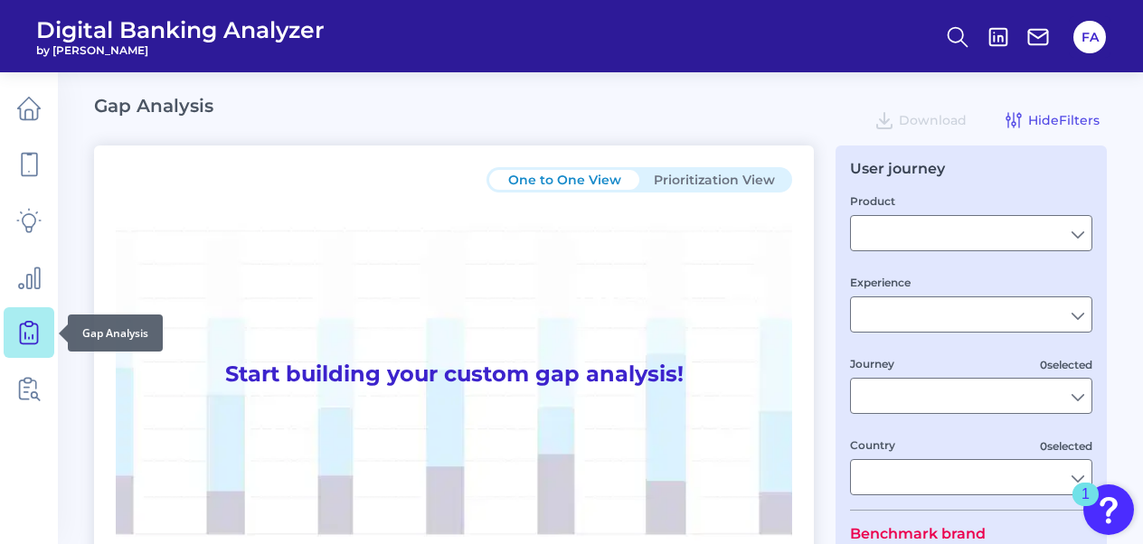
type input "Checking / Current Account"
type input "Mobile Servicing"
type input "Pre-Login Area, New Customer Onboarding, Login & Authentication, Accounts and t…"
type input "[GEOGRAPHIC_DATA]"
type input "All Select individual brands"
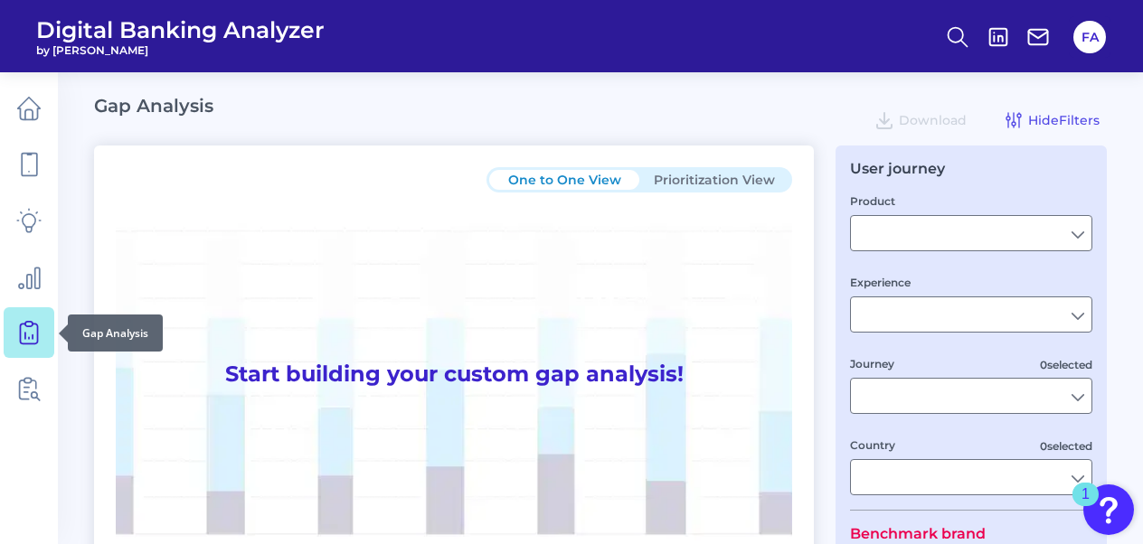
type input "All Countries"
type input "All Journeys"
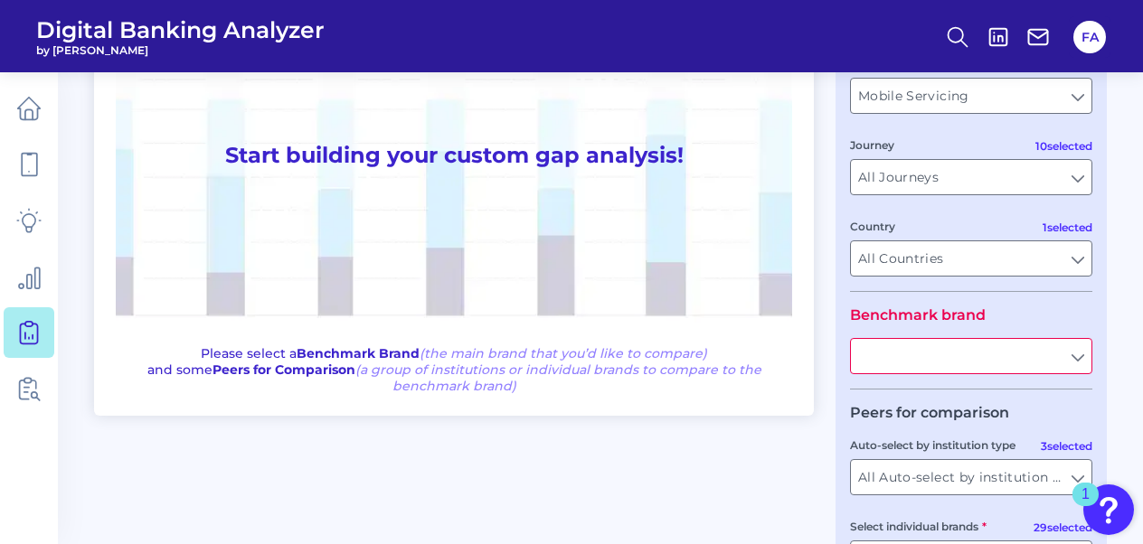
scroll to position [360, 0]
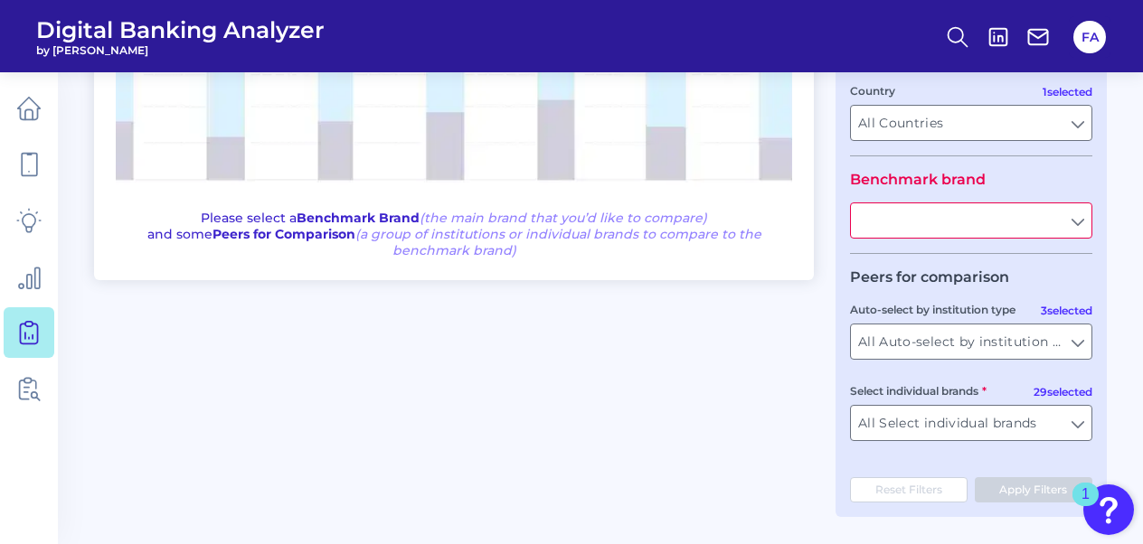
click at [870, 224] on input "text" at bounding box center [971, 221] width 241 height 34
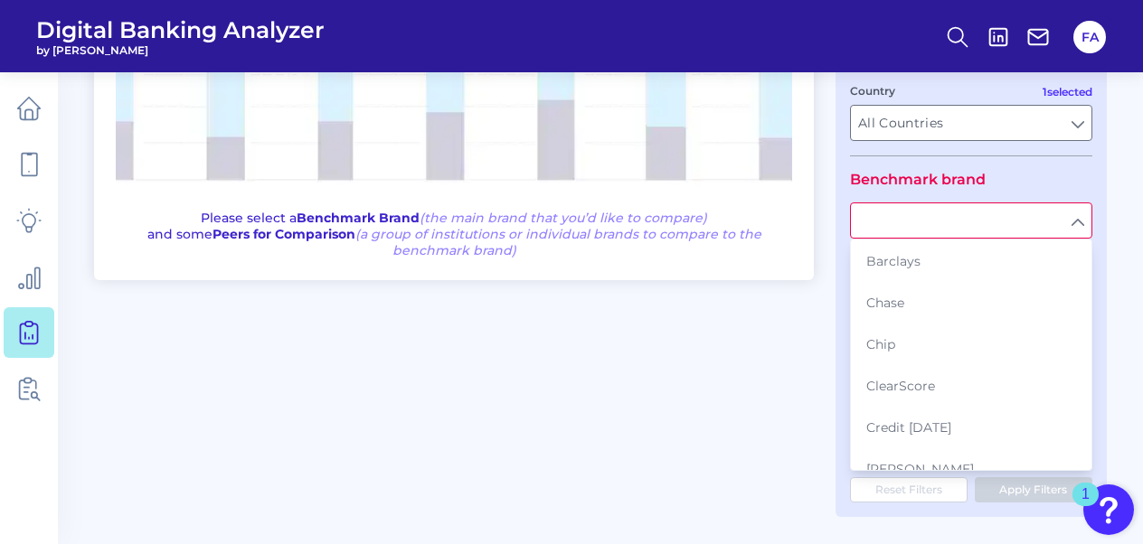
click at [1116, 155] on main "Gap Analysis Download Hide Filters One to One View Prioritization View Start bu…" at bounding box center [571, 94] width 1143 height 899
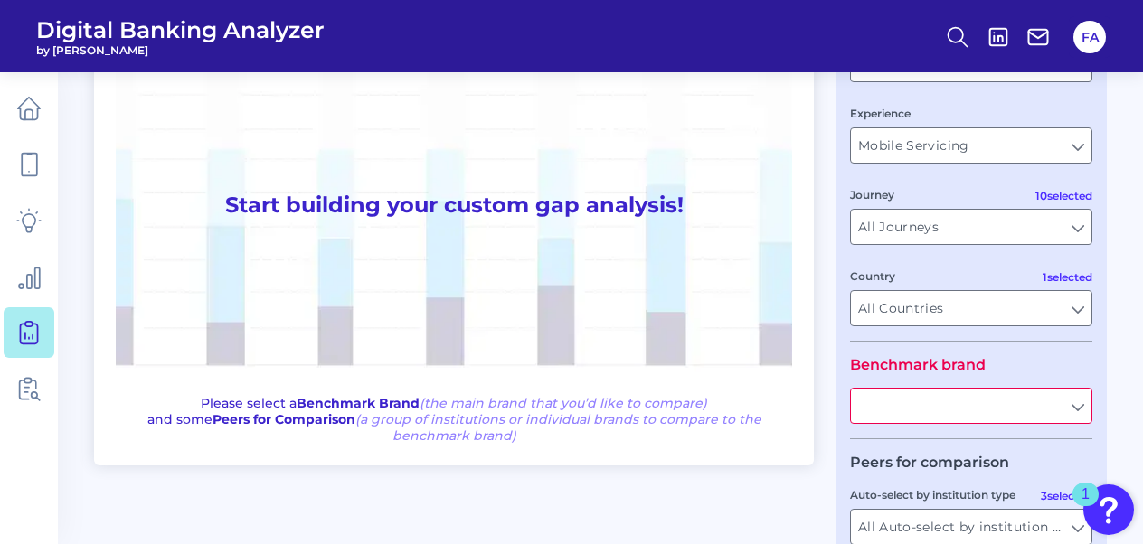
scroll to position [167, 0]
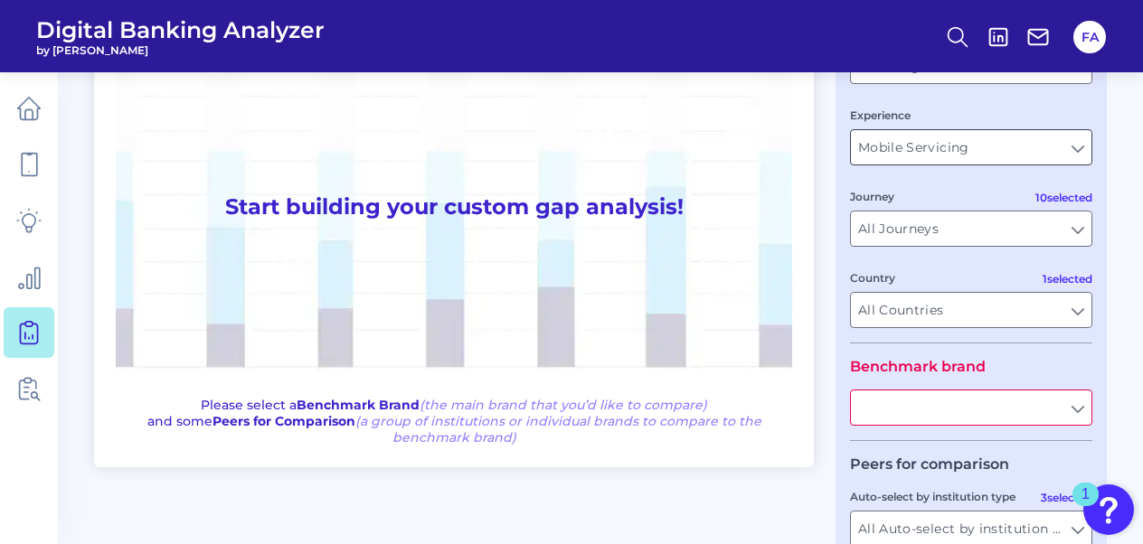
click at [1064, 152] on input "Mobile Servicing" at bounding box center [971, 147] width 241 height 34
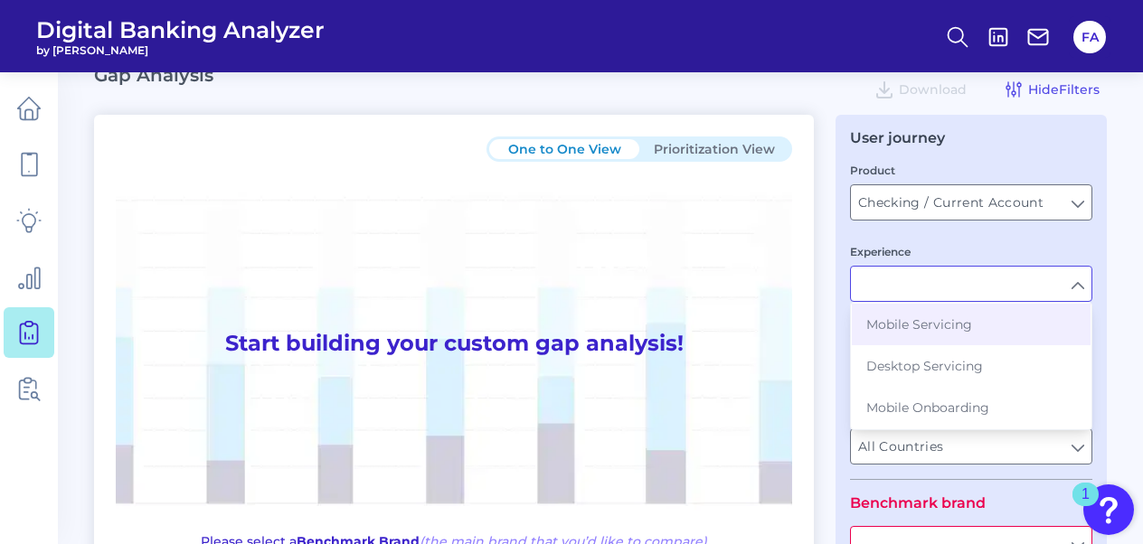
scroll to position [0, 0]
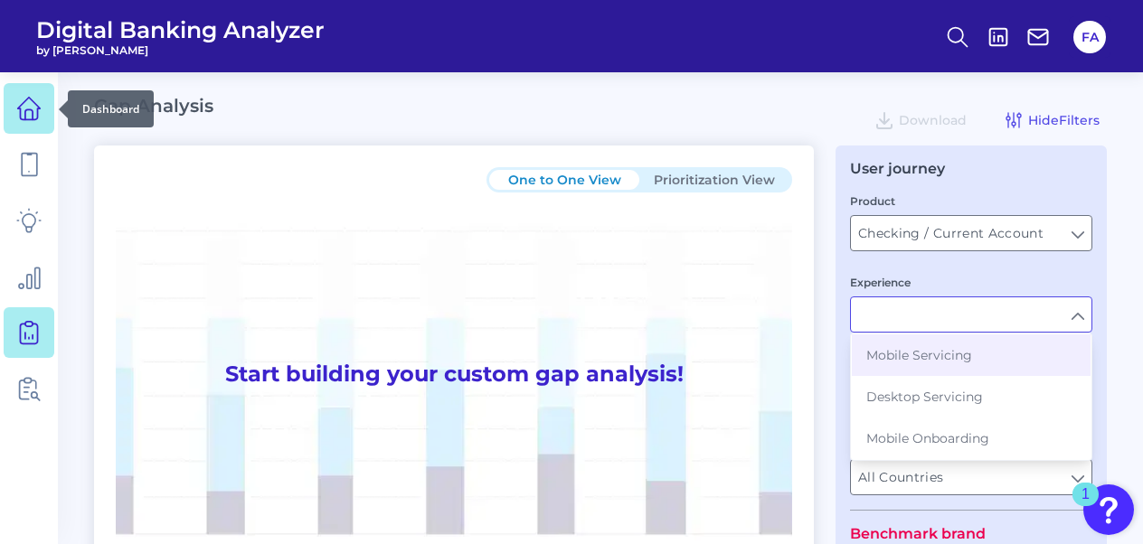
click at [34, 126] on link at bounding box center [29, 108] width 51 height 51
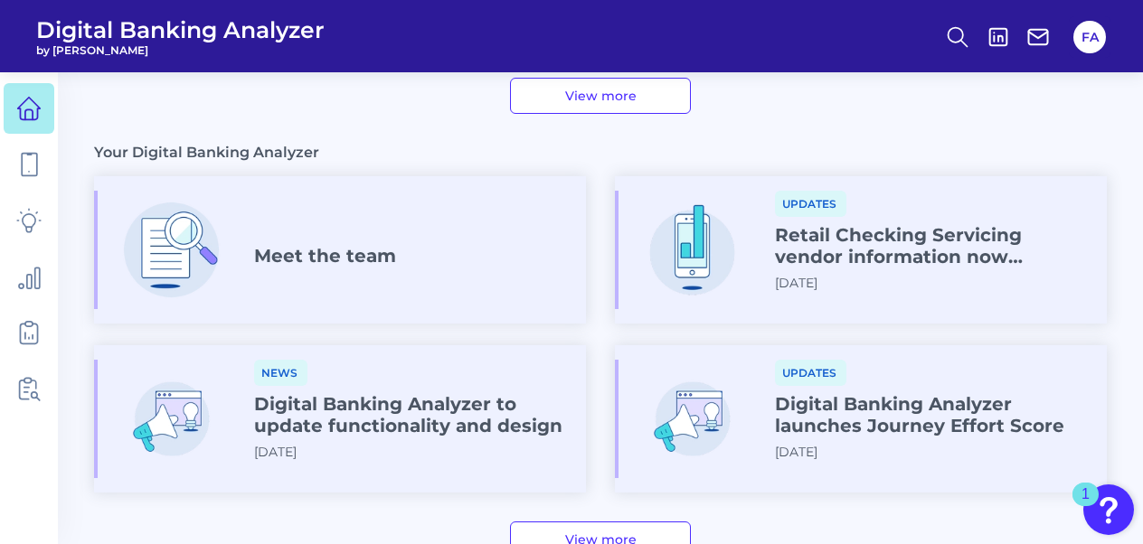
scroll to position [987, 0]
